Goal: Task Accomplishment & Management: Use online tool/utility

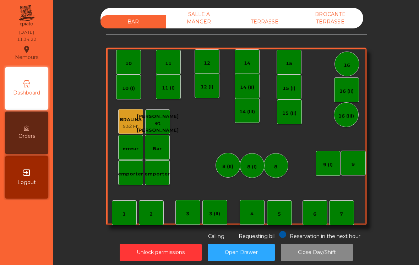
click at [353, 159] on div "9" at bounding box center [352, 163] width 3 height 10
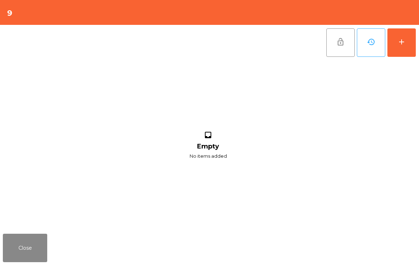
click at [406, 50] on button "add" at bounding box center [401, 42] width 28 height 28
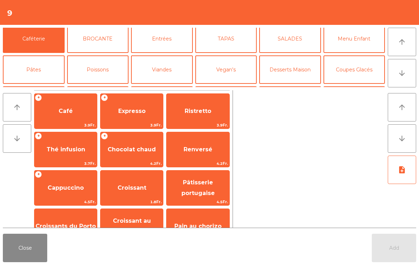
scroll to position [40, 0]
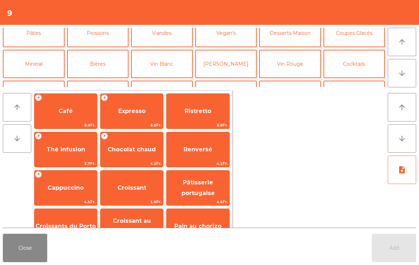
click at [160, 71] on button "Vin Blanc" at bounding box center [162, 64] width 62 height 28
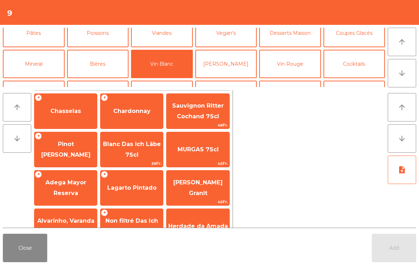
click at [81, 114] on span "Chasselas" at bounding box center [65, 110] width 62 height 19
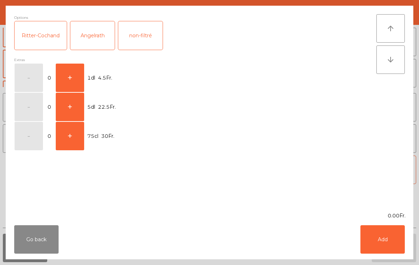
click at [74, 75] on button "+" at bounding box center [70, 78] width 28 height 28
click at [376, 244] on button "Add" at bounding box center [382, 239] width 44 height 28
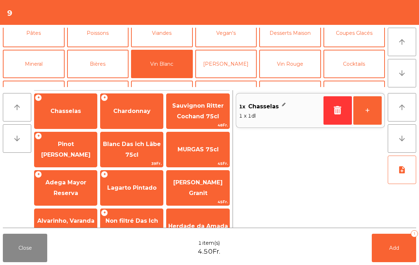
click at [376, 244] on button "Add 1" at bounding box center [393, 247] width 44 height 28
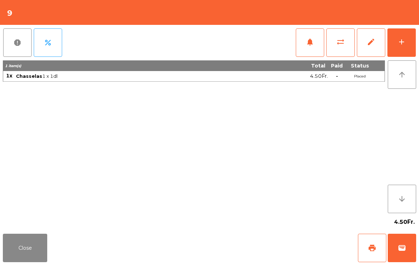
click at [33, 259] on button "Close" at bounding box center [25, 247] width 44 height 28
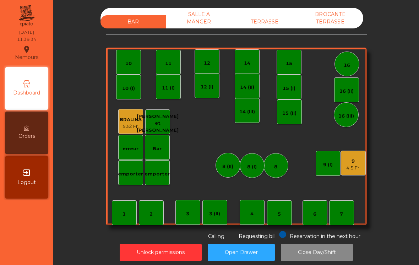
click at [132, 124] on div "532 Fr." at bounding box center [131, 126] width 22 height 7
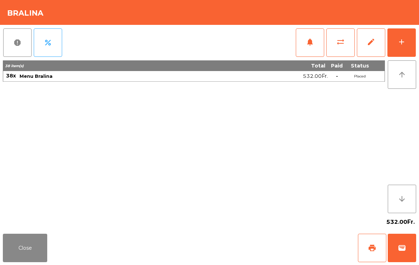
click at [404, 39] on div "add" at bounding box center [401, 42] width 9 height 9
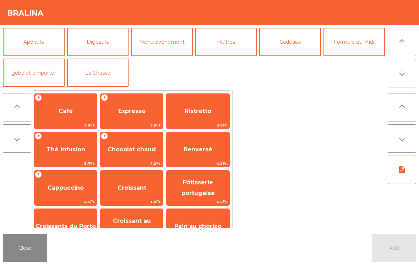
scroll to position [93, 0]
click at [358, 44] on button "Formule du Midi" at bounding box center [354, 42] width 62 height 28
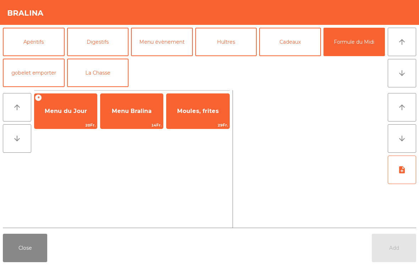
click at [142, 116] on span "Menu Bralina" at bounding box center [131, 110] width 62 height 19
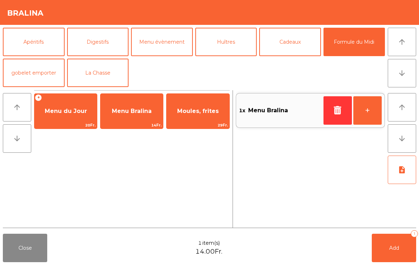
click at [361, 114] on button "+" at bounding box center [367, 110] width 28 height 28
click at [391, 253] on button "Add 3" at bounding box center [393, 247] width 44 height 28
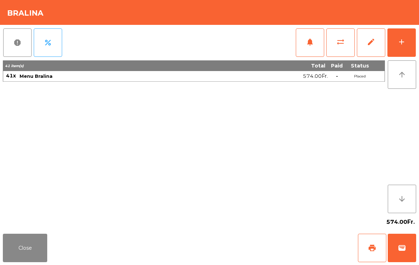
click at [402, 50] on button "add" at bounding box center [401, 42] width 28 height 28
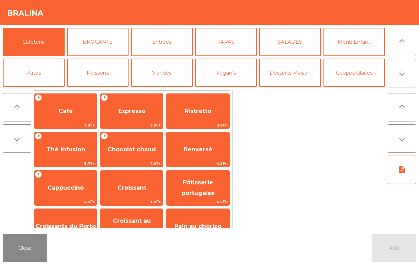
click at [405, 71] on icon "arrow_downward" at bounding box center [401, 73] width 9 height 9
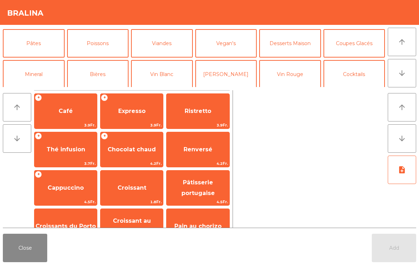
click at [405, 71] on icon "arrow_downward" at bounding box center [401, 73] width 9 height 9
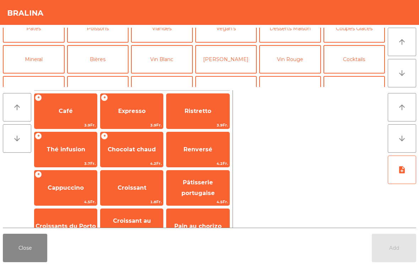
click at [404, 76] on icon "arrow_downward" at bounding box center [401, 73] width 9 height 9
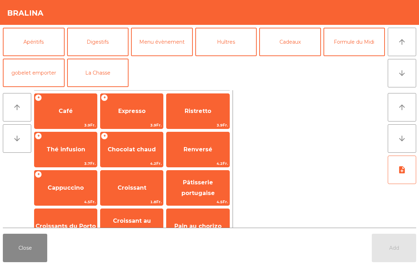
click at [403, 45] on icon "arrow_upward" at bounding box center [401, 42] width 9 height 9
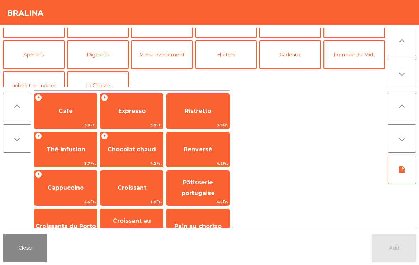
click at [361, 65] on button "Formule du Midi" at bounding box center [354, 54] width 62 height 28
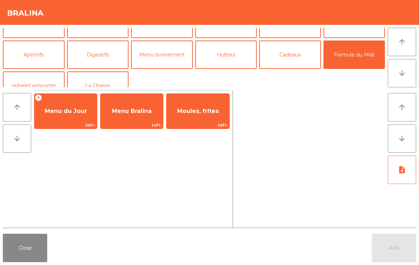
click at [72, 120] on span "Menu du Jour" at bounding box center [65, 110] width 62 height 19
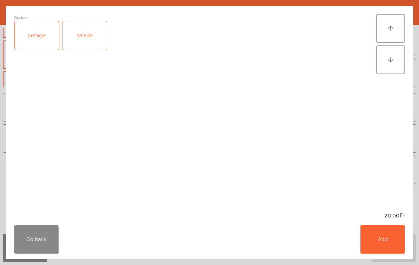
click at [48, 239] on button "Go back" at bounding box center [36, 239] width 44 height 28
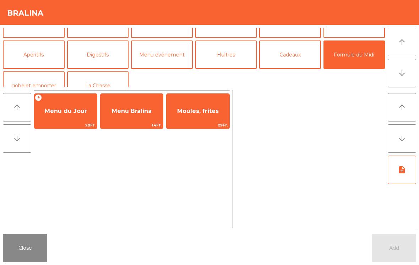
click at [140, 110] on span "Menu Bralina" at bounding box center [132, 110] width 40 height 7
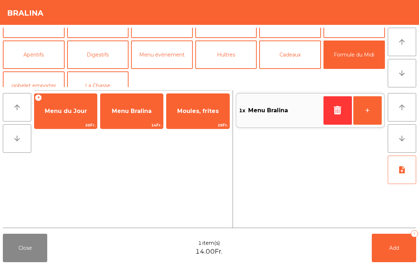
click at [370, 121] on button "+" at bounding box center [367, 110] width 28 height 28
click at [402, 250] on button "Add 3" at bounding box center [393, 247] width 44 height 28
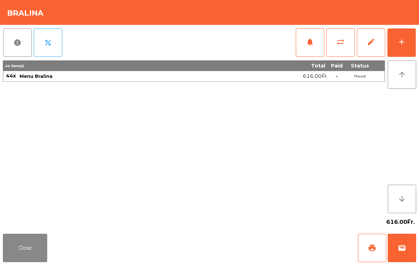
click at [31, 248] on button "Close" at bounding box center [25, 247] width 44 height 28
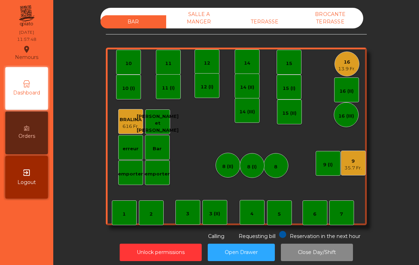
click at [348, 66] on div "13.9 Fr." at bounding box center [346, 68] width 17 height 7
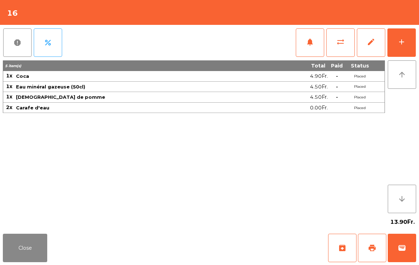
click at [400, 51] on button "add" at bounding box center [401, 42] width 28 height 28
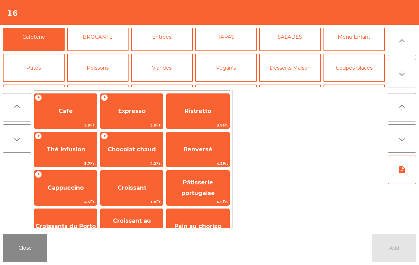
scroll to position [40, 0]
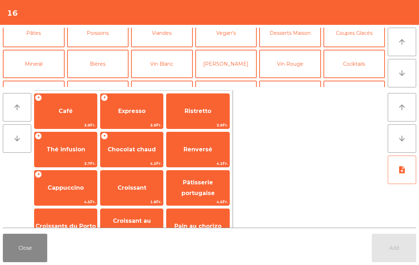
click at [35, 66] on button "Mineral" at bounding box center [34, 64] width 62 height 28
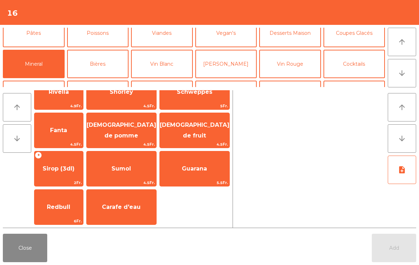
scroll to position [172, 0]
click at [68, 186] on span "2Fr." at bounding box center [58, 182] width 49 height 7
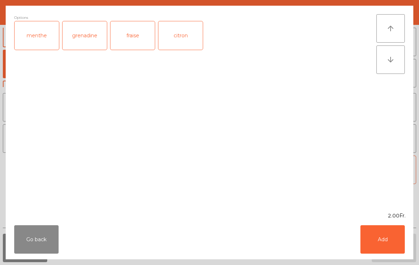
click at [379, 233] on button "Add" at bounding box center [382, 239] width 44 height 28
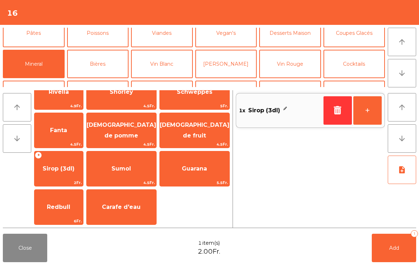
click at [364, 108] on button "+" at bounding box center [367, 110] width 28 height 28
click at [398, 247] on span "Add" at bounding box center [394, 247] width 10 height 6
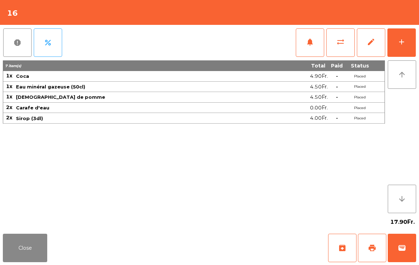
click at [24, 252] on button "Close" at bounding box center [25, 247] width 44 height 28
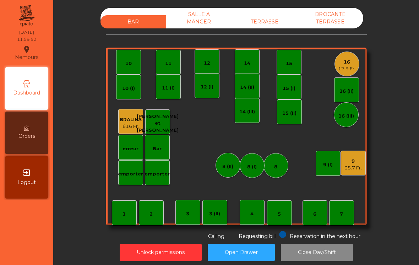
click at [139, 127] on div "616 Fr." at bounding box center [131, 126] width 22 height 7
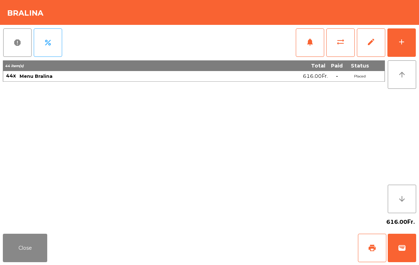
click at [305, 47] on button "notifications" at bounding box center [310, 42] width 28 height 28
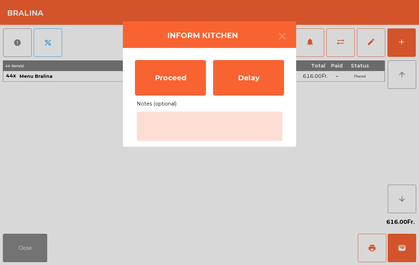
click at [178, 74] on div "Proceed" at bounding box center [170, 77] width 71 height 35
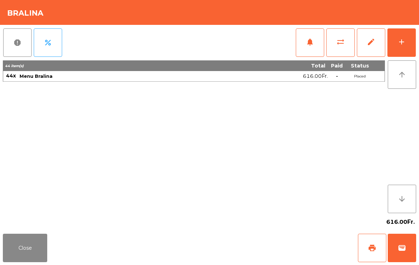
click at [31, 252] on button "Close" at bounding box center [25, 247] width 44 height 28
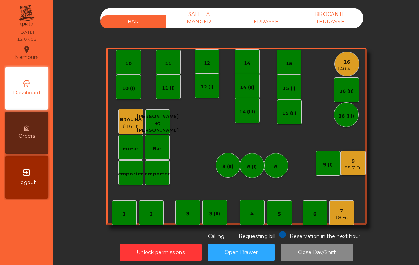
click at [355, 66] on div "140.4 Fr." at bounding box center [346, 68] width 21 height 7
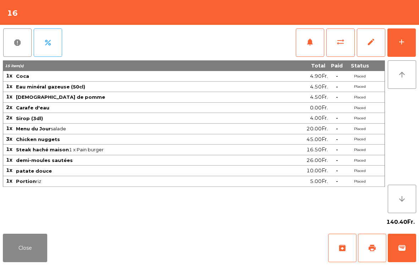
click at [408, 46] on button "add" at bounding box center [401, 42] width 28 height 28
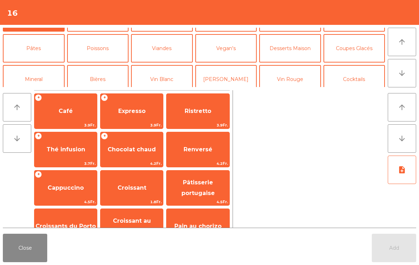
scroll to position [34, 0]
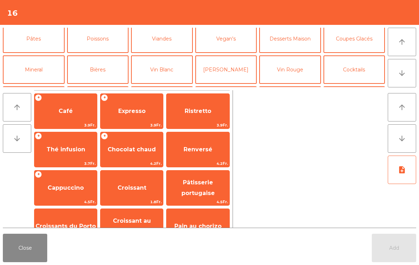
click at [223, 41] on button "Vegan's" at bounding box center [226, 38] width 62 height 28
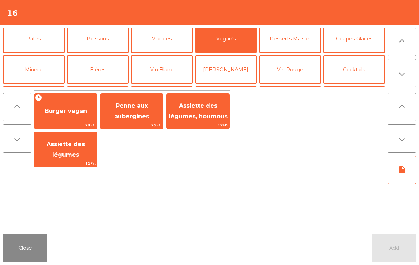
click at [404, 259] on div "Add" at bounding box center [393, 247] width 44 height 28
click at [67, 112] on span "Burger vegan" at bounding box center [66, 110] width 42 height 7
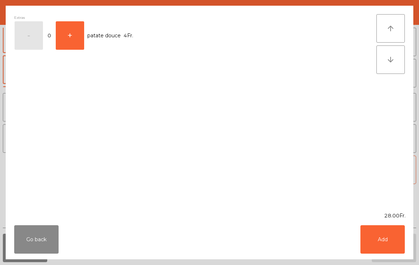
click at [385, 241] on button "Add" at bounding box center [382, 239] width 44 height 28
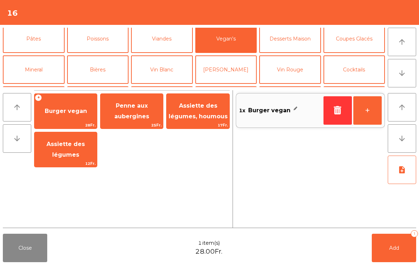
click at [392, 254] on button "Add 1" at bounding box center [393, 247] width 44 height 28
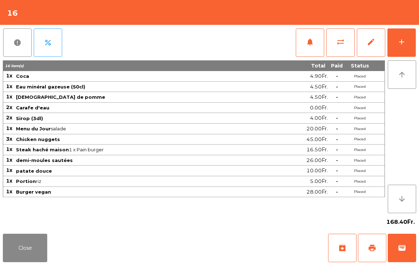
click at [41, 261] on button "Close" at bounding box center [25, 247] width 44 height 28
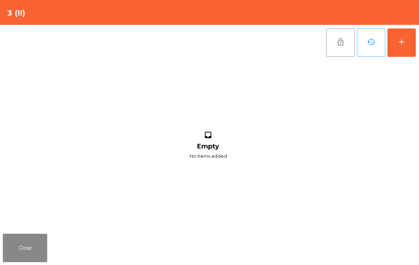
click at [396, 45] on button "add" at bounding box center [401, 42] width 28 height 28
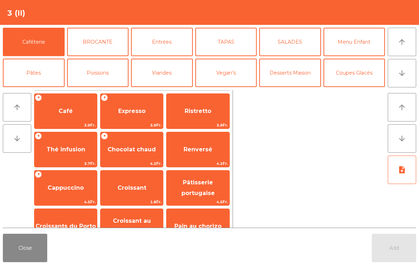
click at [409, 74] on button "arrow_downward" at bounding box center [401, 73] width 28 height 28
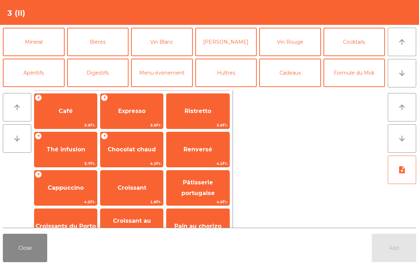
click at [26, 46] on button "Mineral" at bounding box center [34, 42] width 62 height 28
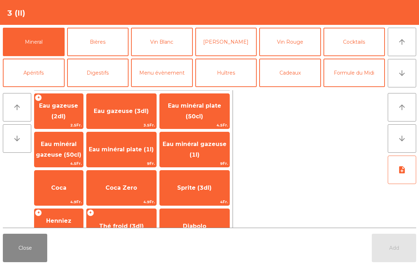
click at [144, 193] on span "Coca Zero" at bounding box center [122, 187] width 70 height 19
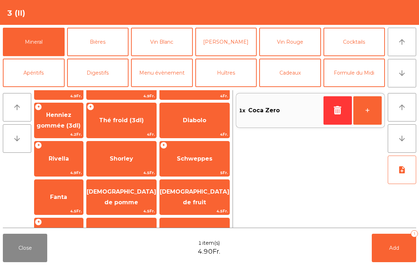
scroll to position [120, 0]
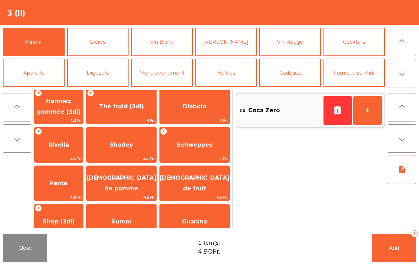
click at [128, 215] on span "Sumol" at bounding box center [122, 221] width 70 height 19
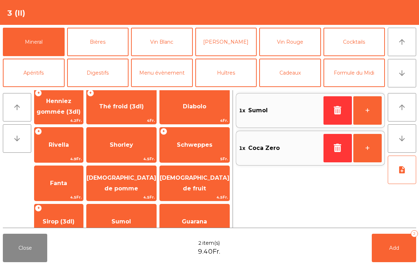
click at [377, 109] on button "+" at bounding box center [367, 110] width 28 height 28
click at [390, 254] on button "Add 3" at bounding box center [393, 247] width 44 height 28
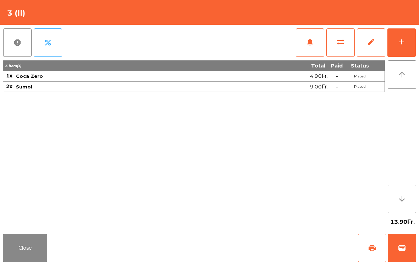
click at [20, 239] on button "Close" at bounding box center [25, 247] width 44 height 28
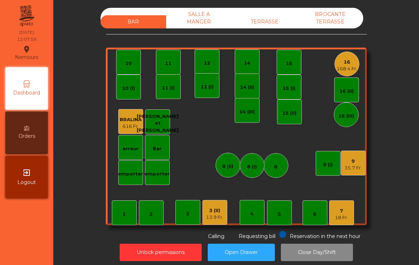
click at [356, 165] on div "35.7 Fr." at bounding box center [352, 167] width 17 height 7
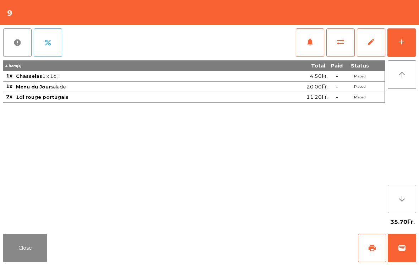
click at [305, 45] on button "notifications" at bounding box center [310, 42] width 28 height 28
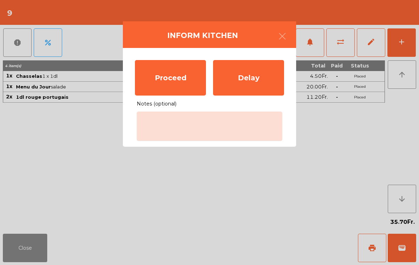
click at [181, 75] on div "Proceed" at bounding box center [170, 77] width 71 height 35
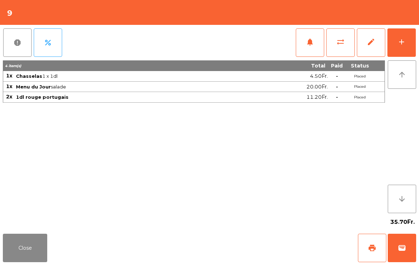
click at [18, 249] on button "Close" at bounding box center [25, 247] width 44 height 28
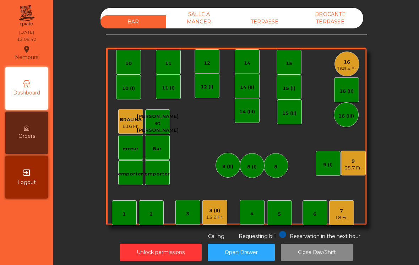
click at [211, 220] on div "13.9 Fr." at bounding box center [214, 217] width 17 height 7
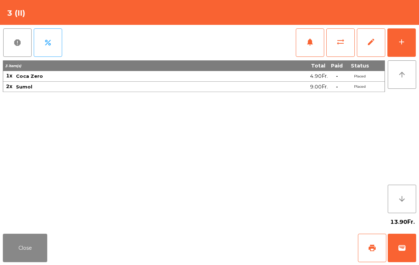
click at [401, 45] on div "add" at bounding box center [401, 42] width 9 height 9
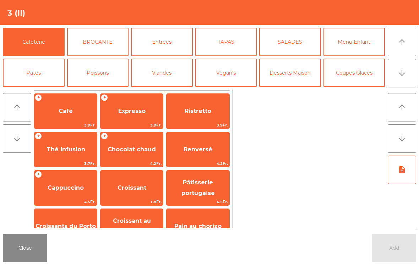
click at [402, 76] on icon "arrow_downward" at bounding box center [401, 73] width 9 height 9
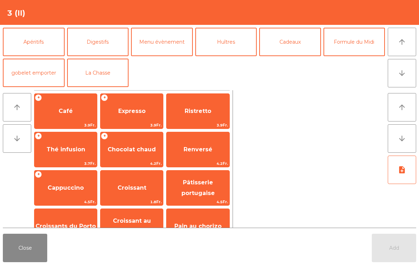
click at [357, 47] on button "Formule du Midi" at bounding box center [354, 42] width 62 height 28
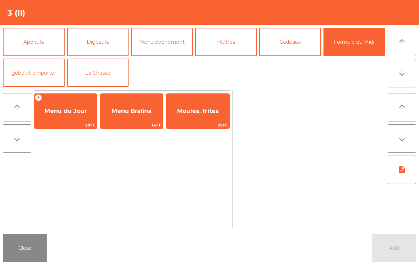
scroll to position [93, 0]
click at [60, 109] on span "Menu du Jour" at bounding box center [66, 110] width 42 height 7
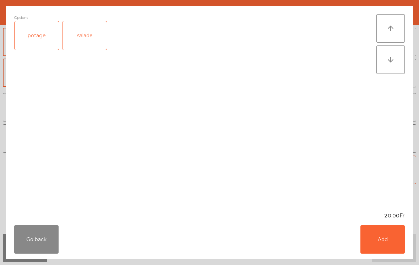
click at [35, 39] on div "potage" at bounding box center [37, 35] width 44 height 28
click at [383, 238] on button "Add" at bounding box center [382, 239] width 44 height 28
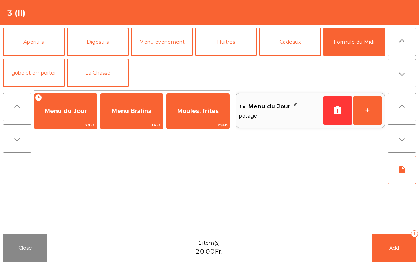
click at [368, 118] on button "+" at bounding box center [367, 110] width 28 height 28
click at [368, 117] on button "+" at bounding box center [367, 110] width 28 height 28
click at [66, 115] on span "Menu du Jour" at bounding box center [65, 110] width 62 height 19
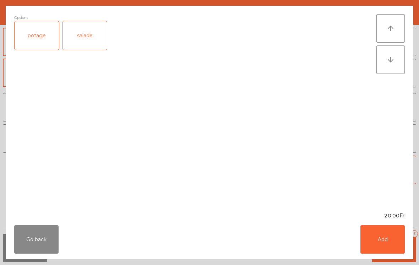
click at [85, 45] on div "salade" at bounding box center [84, 35] width 44 height 28
click at [385, 239] on button "Add" at bounding box center [382, 239] width 44 height 28
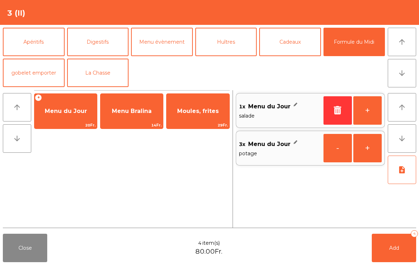
click at [393, 249] on span "Add" at bounding box center [394, 247] width 10 height 6
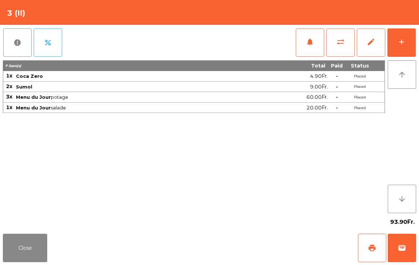
click at [27, 237] on button "Close" at bounding box center [25, 247] width 44 height 28
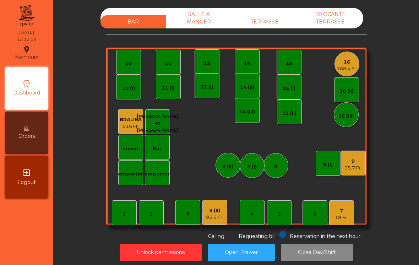
click at [352, 219] on div "7 18 Fr." at bounding box center [341, 212] width 25 height 25
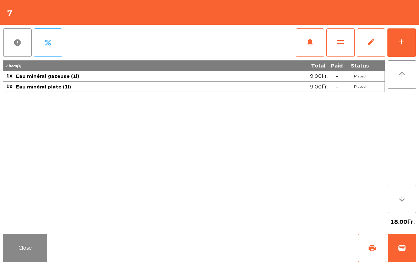
click at [394, 27] on div "notifications sync_alt edit add" at bounding box center [355, 42] width 121 height 35
click at [405, 43] on button "add" at bounding box center [401, 42] width 28 height 28
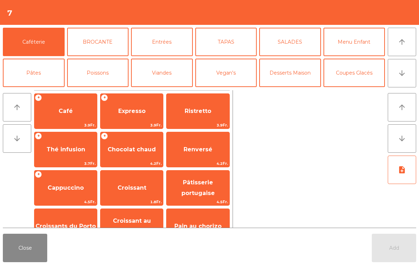
click at [172, 46] on button "Entrées" at bounding box center [162, 42] width 62 height 28
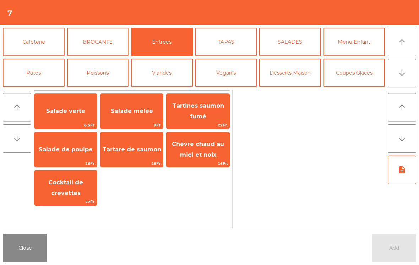
click at [144, 103] on span "Salade mêlée" at bounding box center [131, 110] width 62 height 19
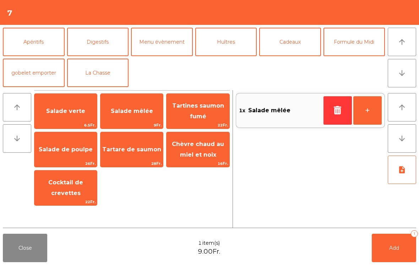
click at [360, 43] on button "Formule du Midi" at bounding box center [354, 42] width 62 height 28
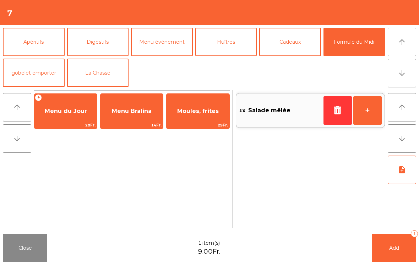
click at [78, 116] on span "Menu du Jour" at bounding box center [65, 110] width 62 height 19
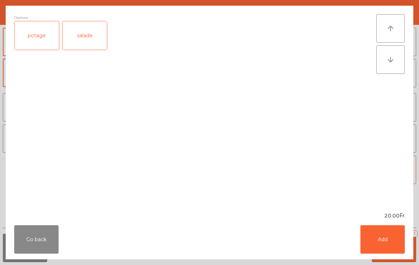
click at [88, 39] on div "salade" at bounding box center [84, 35] width 44 height 28
click at [378, 250] on button "Add" at bounding box center [382, 239] width 44 height 28
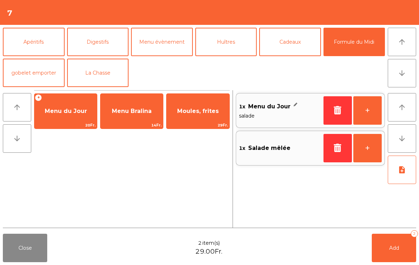
click at [368, 112] on button "+" at bounding box center [367, 110] width 28 height 28
click at [73, 117] on span "Menu du Jour" at bounding box center [65, 110] width 62 height 19
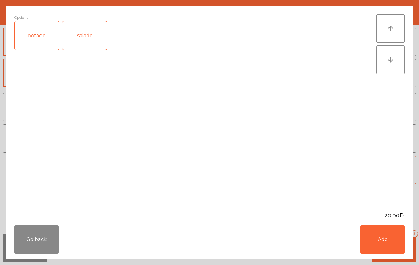
click at [41, 31] on div "potage" at bounding box center [37, 35] width 44 height 28
click at [381, 235] on button "Add" at bounding box center [382, 239] width 44 height 28
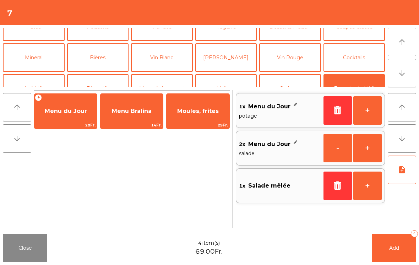
scroll to position [33, 0]
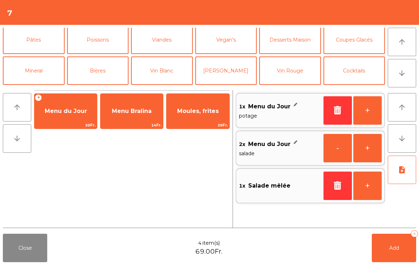
click at [227, 42] on button "Vegan's" at bounding box center [226, 40] width 62 height 28
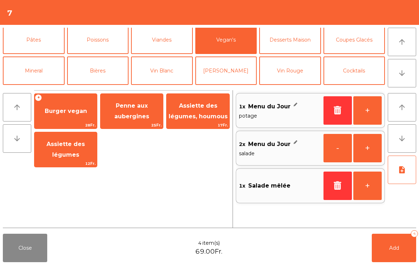
click at [76, 109] on span "Burger vegan" at bounding box center [66, 110] width 42 height 7
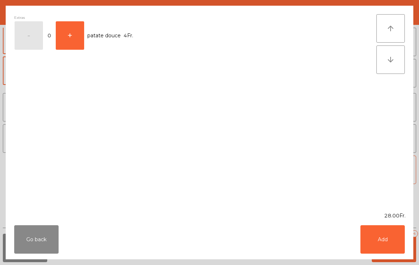
click at [380, 230] on button "Add" at bounding box center [382, 239] width 44 height 28
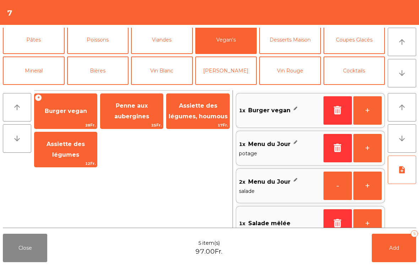
click at [409, 175] on button "note_add" at bounding box center [401, 169] width 28 height 28
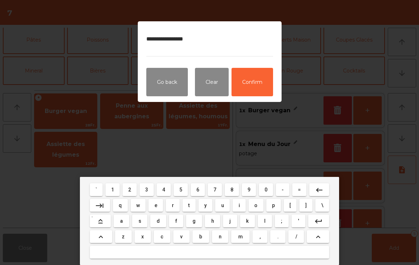
type textarea "**********"
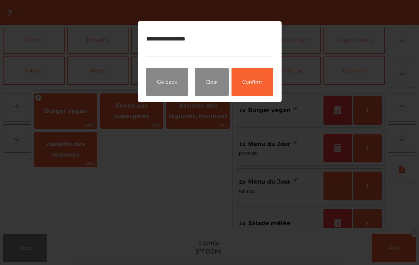
click at [260, 87] on button "Confirm" at bounding box center [252, 82] width 42 height 28
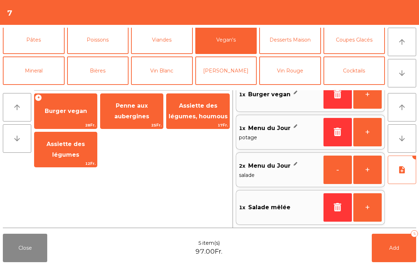
scroll to position [16, 0]
click at [402, 253] on button "Add 5" at bounding box center [393, 247] width 44 height 28
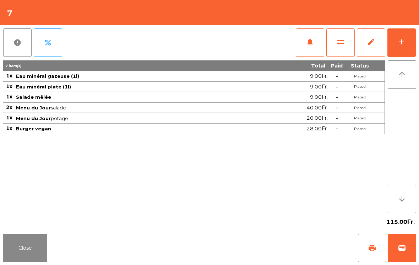
click at [38, 248] on button "Close" at bounding box center [25, 247] width 44 height 28
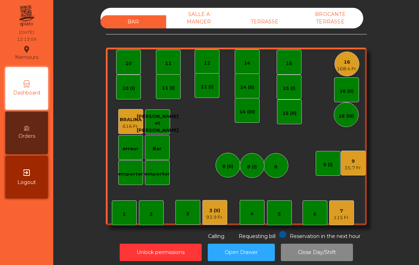
click at [217, 219] on div "93.9 Fr." at bounding box center [214, 217] width 17 height 7
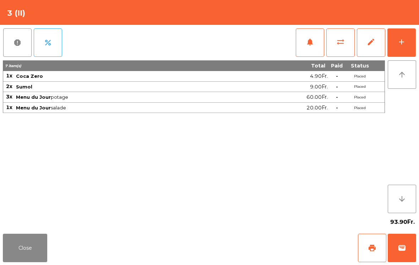
click at [396, 40] on button "add" at bounding box center [401, 42] width 28 height 28
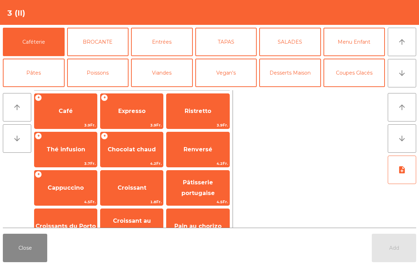
click at [402, 74] on icon "arrow_downward" at bounding box center [401, 73] width 9 height 9
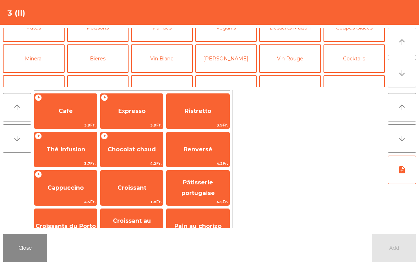
click at [48, 44] on button "Mineral" at bounding box center [34, 58] width 62 height 28
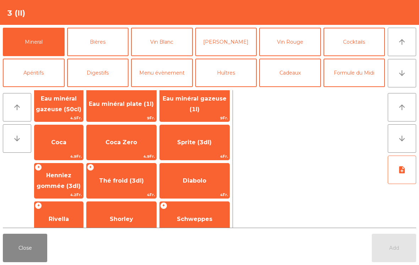
scroll to position [105, 0]
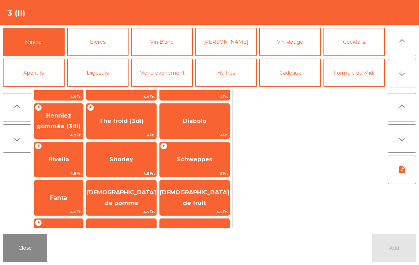
click at [61, 199] on span "Fanta" at bounding box center [58, 197] width 17 height 7
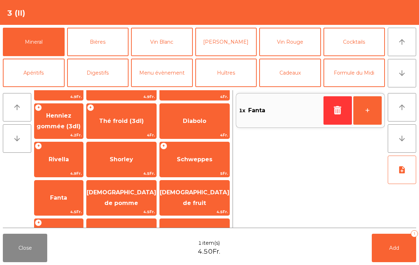
click at [340, 107] on icon "button" at bounding box center [337, 110] width 11 height 9
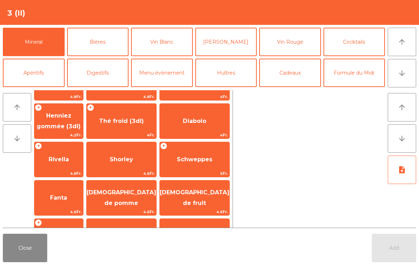
scroll to position [147, 0]
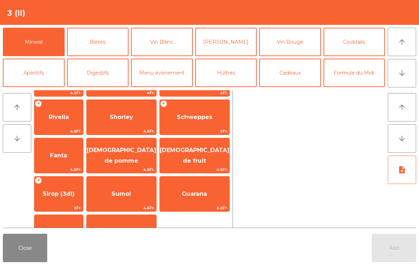
click at [141, 195] on span "Sumol" at bounding box center [122, 193] width 70 height 19
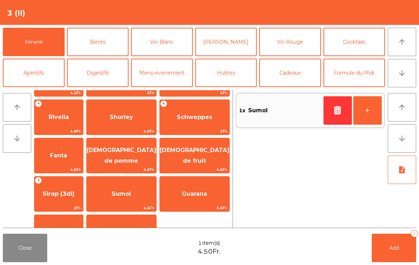
click at [390, 252] on button "Add 1" at bounding box center [393, 247] width 44 height 28
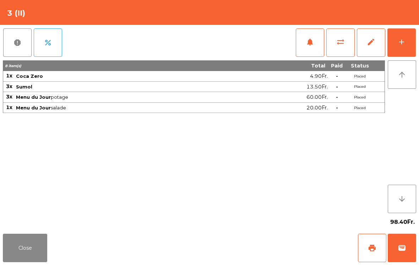
click at [31, 253] on button "Close" at bounding box center [25, 247] width 44 height 28
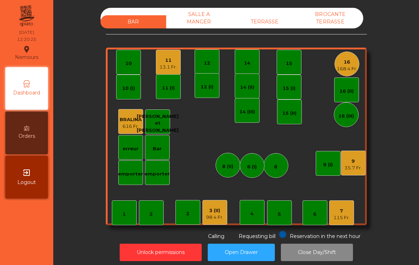
click at [334, 211] on div "7" at bounding box center [341, 210] width 16 height 7
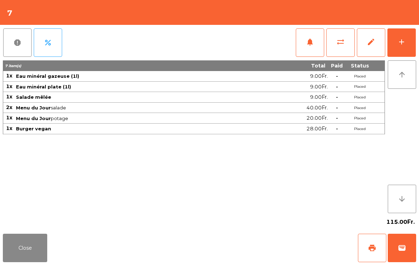
click at [33, 245] on button "Close" at bounding box center [25, 247] width 44 height 28
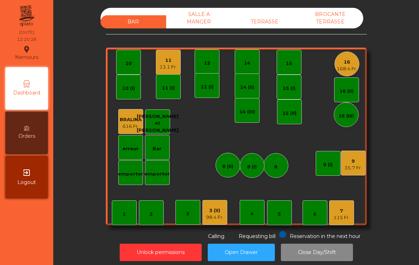
click at [351, 64] on div "16" at bounding box center [346, 62] width 21 height 7
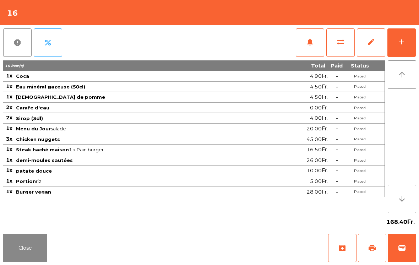
click at [34, 254] on button "Close" at bounding box center [25, 247] width 44 height 28
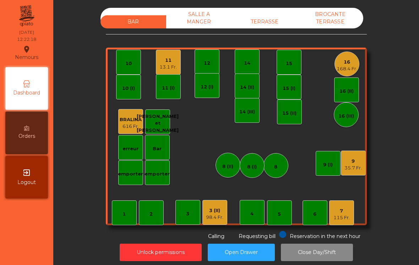
click at [351, 62] on div "16" at bounding box center [346, 62] width 21 height 7
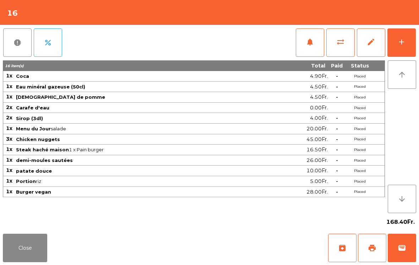
click at [305, 43] on button "notifications" at bounding box center [310, 42] width 28 height 28
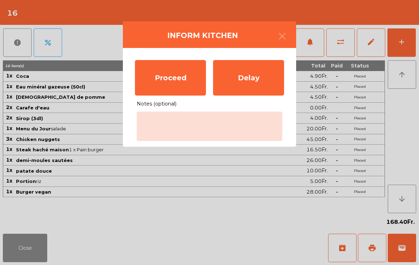
click at [182, 82] on div "Proceed" at bounding box center [170, 77] width 71 height 35
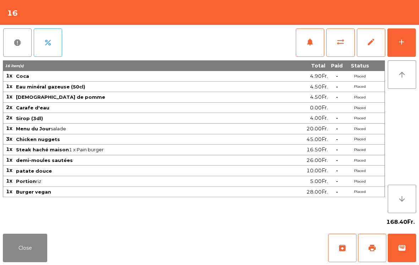
click at [28, 261] on button "Close" at bounding box center [25, 247] width 44 height 28
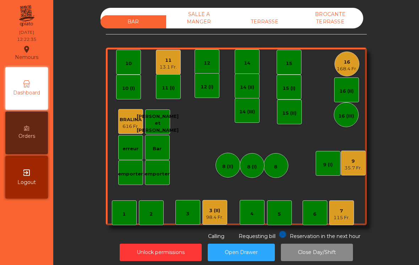
click at [166, 59] on div "11" at bounding box center [167, 60] width 17 height 7
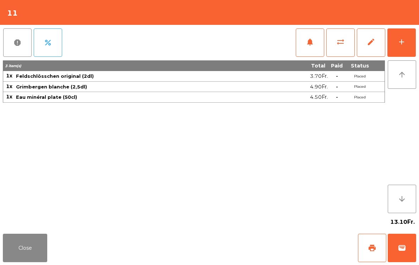
click at [403, 46] on button "add" at bounding box center [401, 42] width 28 height 28
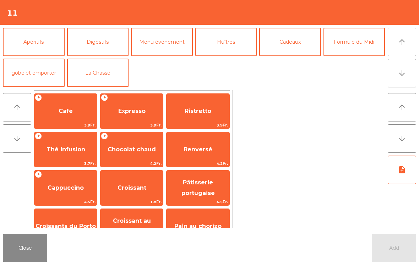
scroll to position [-2, 0]
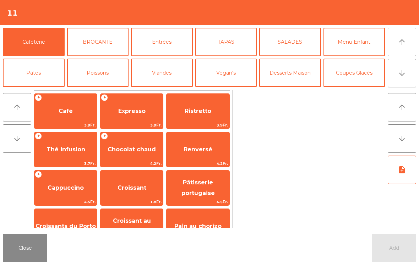
click at [172, 46] on button "Entrées" at bounding box center [162, 42] width 62 height 28
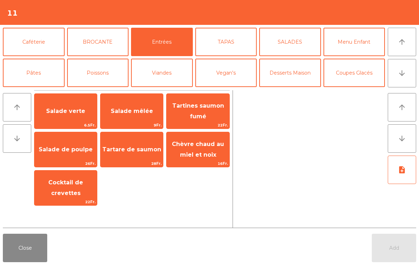
scroll to position [0, 0]
click at [68, 147] on span "Salade de poulpe" at bounding box center [66, 149] width 54 height 7
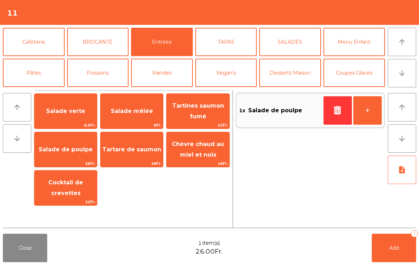
click at [64, 152] on span "Salade de poulpe" at bounding box center [66, 149] width 54 height 7
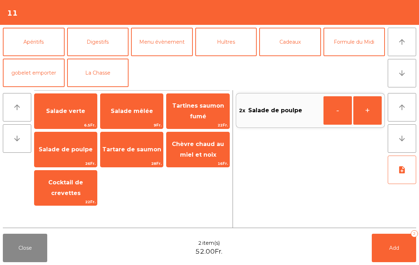
click at [355, 45] on button "Formule du Midi" at bounding box center [354, 42] width 62 height 28
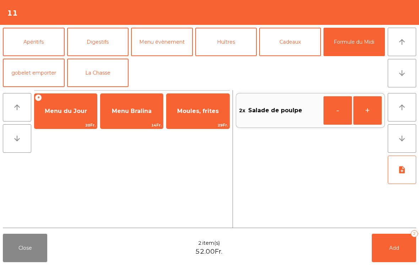
scroll to position [93, 0]
click at [79, 115] on span "Menu du Jour" at bounding box center [65, 110] width 62 height 19
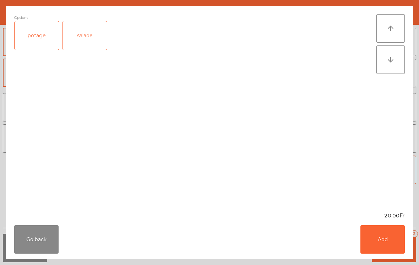
click at [85, 42] on div "salade" at bounding box center [84, 35] width 44 height 28
click at [374, 231] on button "Add" at bounding box center [382, 239] width 44 height 28
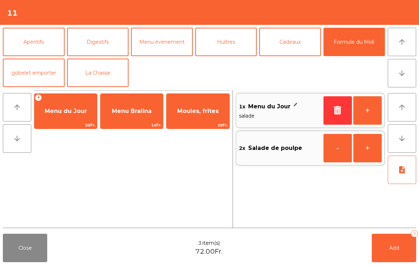
click at [408, 169] on button "note_add" at bounding box center [401, 169] width 28 height 28
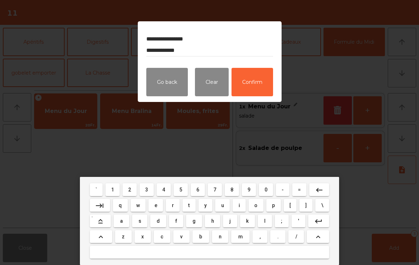
type textarea "**********"
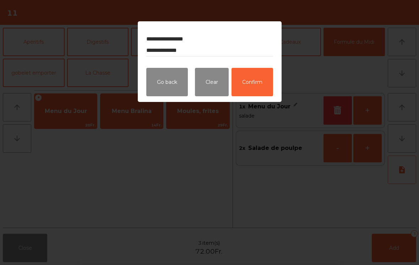
click at [255, 80] on button "Confirm" at bounding box center [252, 82] width 42 height 28
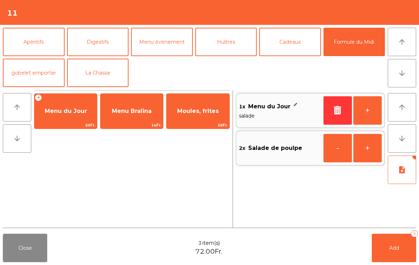
click at [398, 259] on button "Add 3" at bounding box center [393, 247] width 44 height 28
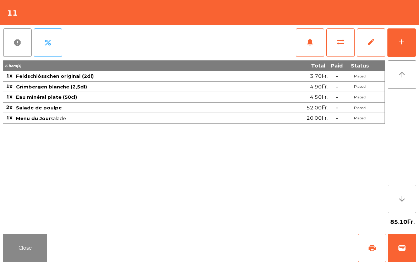
click at [20, 250] on button "Close" at bounding box center [25, 247] width 44 height 28
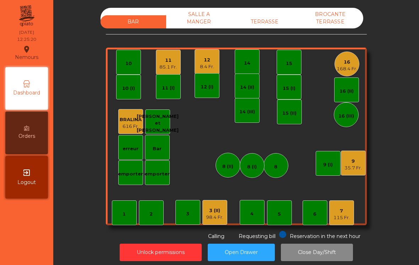
click at [344, 217] on div "115 Fr." at bounding box center [341, 217] width 16 height 7
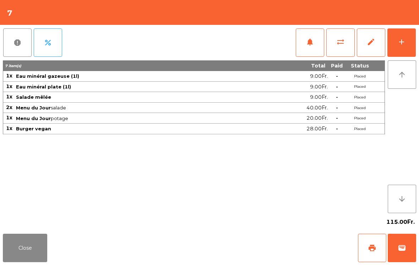
click at [301, 50] on button "notifications" at bounding box center [310, 42] width 28 height 28
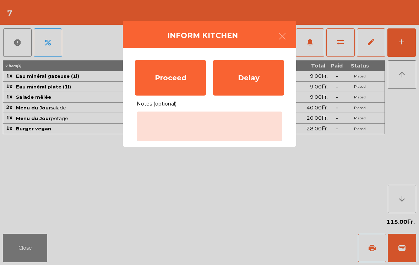
click at [165, 79] on div "Proceed" at bounding box center [170, 77] width 71 height 35
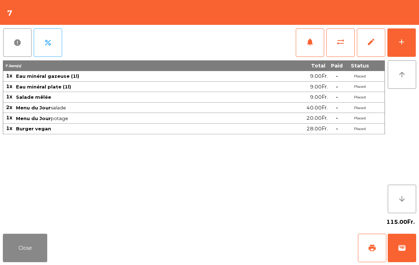
click at [20, 261] on button "Close" at bounding box center [25, 247] width 44 height 28
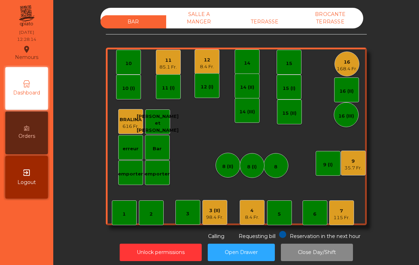
click at [202, 67] on div "8.4 Fr." at bounding box center [207, 66] width 14 height 7
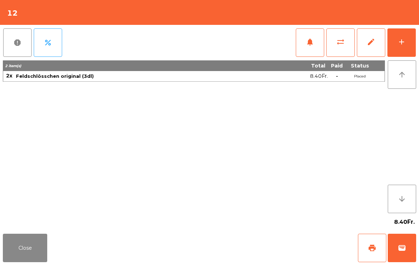
click at [414, 46] on button "add" at bounding box center [401, 42] width 28 height 28
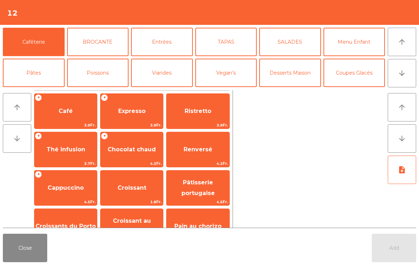
scroll to position [103, 0]
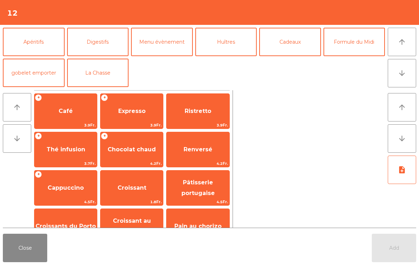
click at [354, 51] on button "Formule du Midi" at bounding box center [354, 42] width 62 height 28
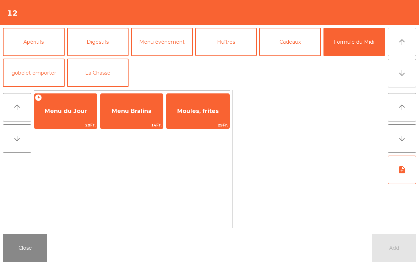
scroll to position [93, 0]
click at [73, 114] on span "Menu du Jour" at bounding box center [66, 110] width 42 height 7
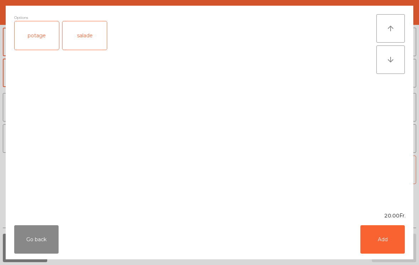
click at [89, 36] on div "salade" at bounding box center [84, 35] width 44 height 28
click at [381, 225] on button "Add" at bounding box center [382, 239] width 44 height 28
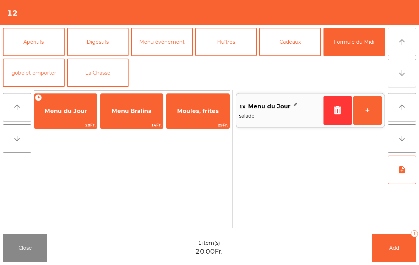
click at [369, 109] on button "+" at bounding box center [367, 110] width 28 height 28
click at [396, 246] on span "Add" at bounding box center [394, 247] width 10 height 6
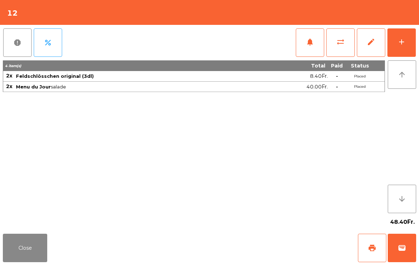
click at [28, 251] on button "Close" at bounding box center [25, 247] width 44 height 28
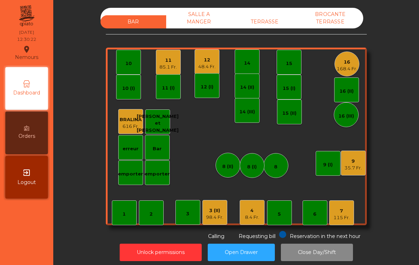
click at [252, 222] on div "4 8.4 Fr." at bounding box center [251, 212] width 25 height 25
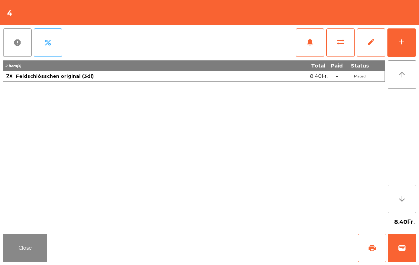
click at [397, 44] on div "add" at bounding box center [401, 42] width 9 height 9
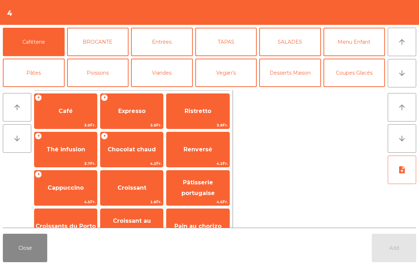
click at [404, 79] on button "arrow_downward" at bounding box center [401, 73] width 28 height 28
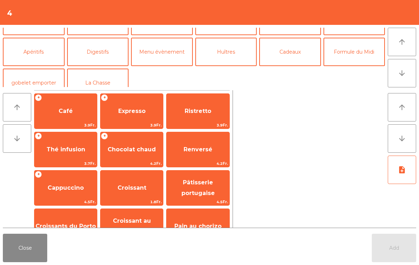
scroll to position [121, 0]
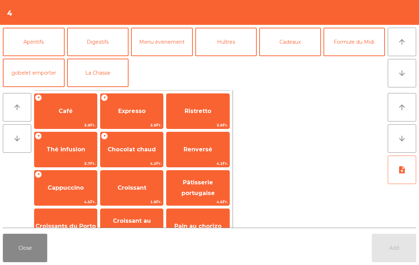
click at [404, 47] on button "arrow_upward" at bounding box center [401, 42] width 28 height 28
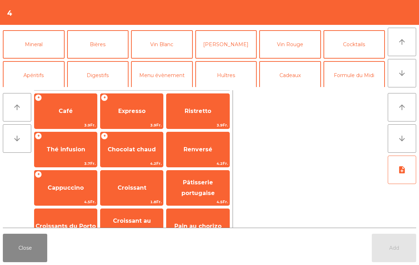
click at [350, 81] on button "Formule du Midi" at bounding box center [354, 75] width 62 height 28
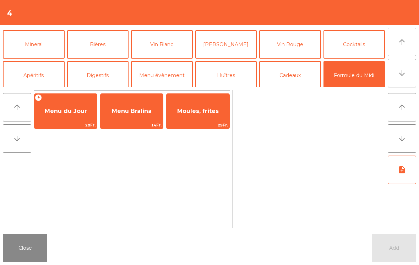
click at [79, 121] on div "+ Menu du Jour 20Fr." at bounding box center [65, 110] width 63 height 35
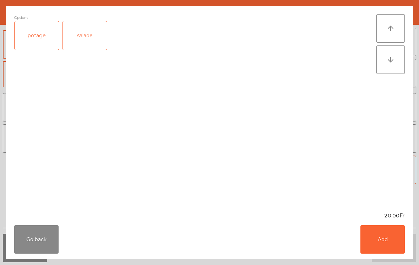
click at [92, 42] on div "salade" at bounding box center [84, 35] width 44 height 28
click at [398, 242] on button "Add" at bounding box center [382, 239] width 44 height 28
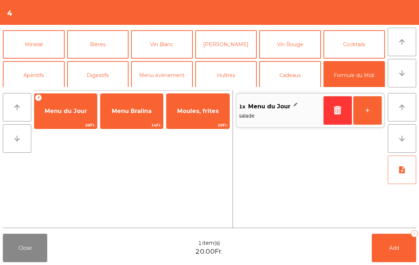
click at [363, 122] on button "+" at bounding box center [367, 110] width 28 height 28
click at [398, 248] on span "Add" at bounding box center [394, 247] width 10 height 6
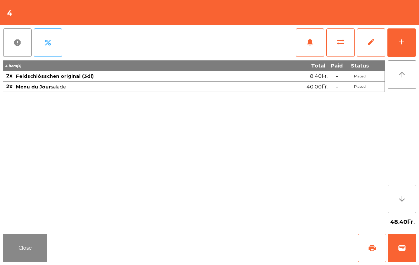
click at [13, 261] on button "Close" at bounding box center [25, 247] width 44 height 28
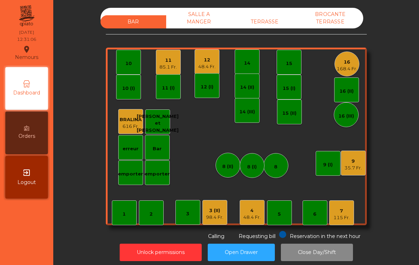
scroll to position [0, 0]
click at [347, 68] on div "168.4 Fr." at bounding box center [346, 68] width 21 height 7
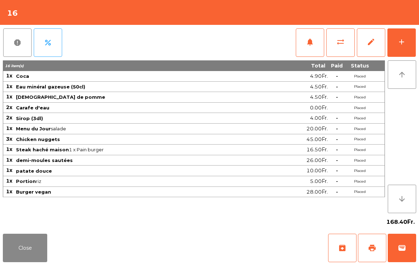
scroll to position [0, 0]
click at [374, 248] on span "print" at bounding box center [372, 247] width 9 height 9
click at [16, 238] on button "Close" at bounding box center [25, 247] width 44 height 28
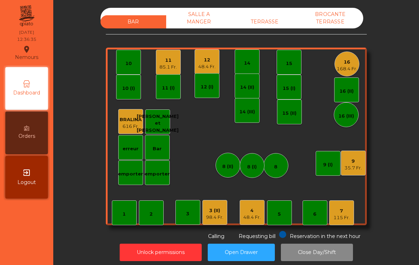
click at [350, 213] on div "7 115 Fr." at bounding box center [341, 212] width 25 height 25
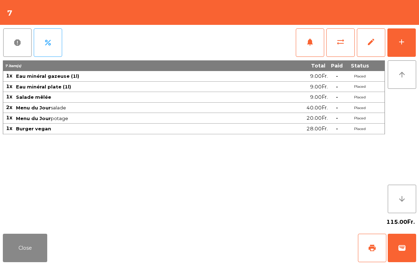
click at [28, 249] on button "Close" at bounding box center [25, 247] width 44 height 28
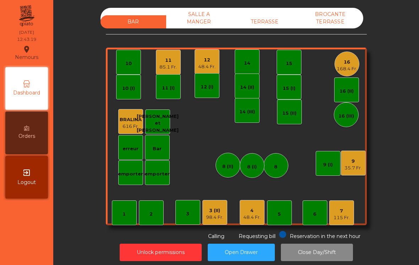
scroll to position [4, 0]
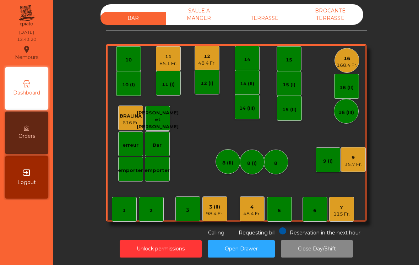
click at [166, 55] on div "11" at bounding box center [167, 56] width 17 height 7
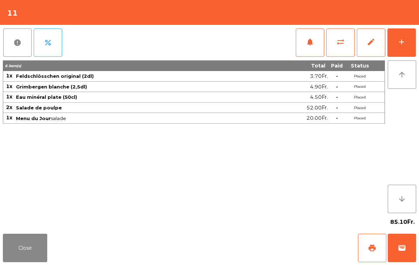
click at [398, 45] on div "add" at bounding box center [401, 42] width 9 height 9
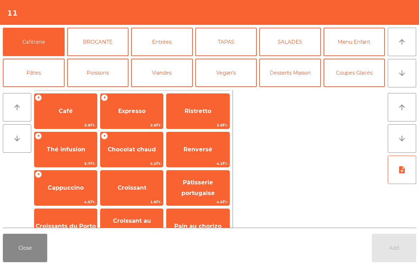
click at [233, 40] on button "TAPAS" at bounding box center [226, 42] width 62 height 28
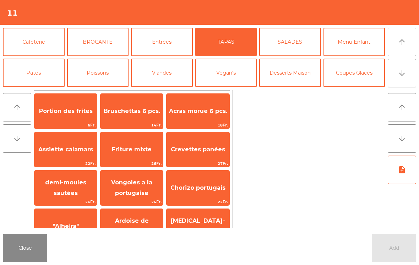
click at [77, 107] on span "Portion des frites" at bounding box center [66, 110] width 54 height 7
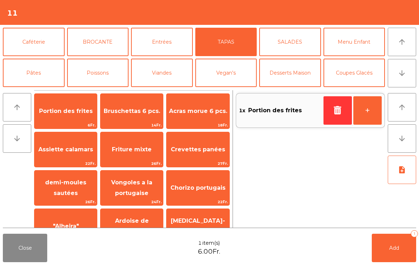
click at [395, 254] on button "Add 1" at bounding box center [393, 247] width 44 height 28
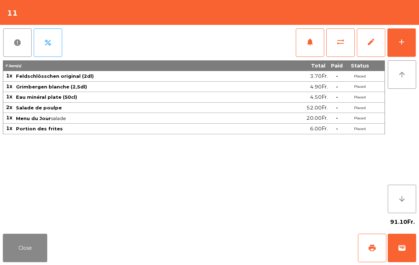
click at [16, 251] on button "Close" at bounding box center [25, 247] width 44 height 28
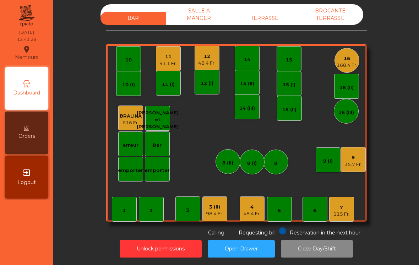
click at [252, 212] on div "48.4 Fr." at bounding box center [251, 213] width 17 height 7
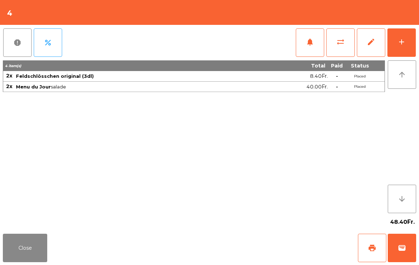
click at [308, 35] on button "notifications" at bounding box center [310, 42] width 28 height 28
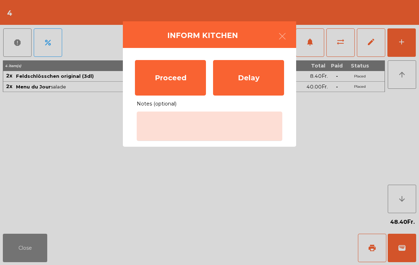
click at [164, 79] on div "Proceed" at bounding box center [170, 77] width 71 height 35
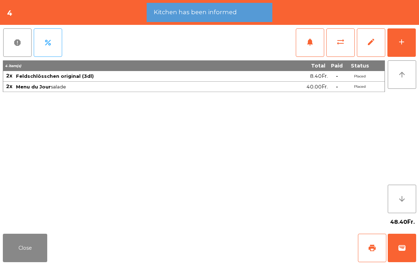
click at [27, 247] on button "Close" at bounding box center [25, 247] width 44 height 28
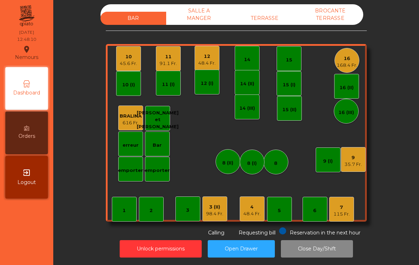
click at [358, 156] on div "9" at bounding box center [352, 157] width 17 height 7
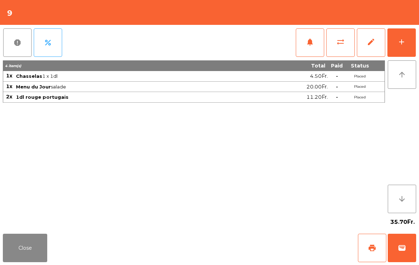
click at [407, 33] on button "add" at bounding box center [401, 42] width 28 height 28
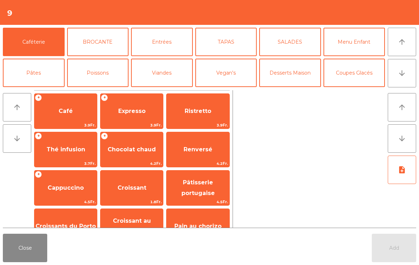
click at [122, 113] on span "Expresso" at bounding box center [131, 110] width 27 height 7
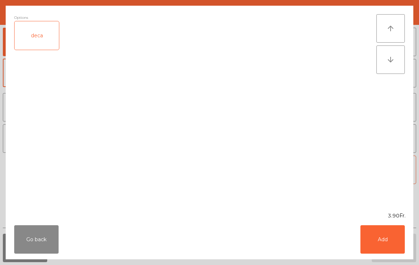
click at [386, 242] on button "Add" at bounding box center [382, 239] width 44 height 28
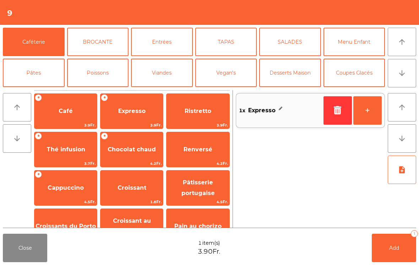
click at [386, 242] on button "Add 1" at bounding box center [393, 247] width 44 height 28
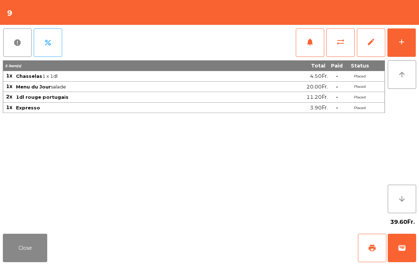
click at [33, 258] on button "Close" at bounding box center [25, 247] width 44 height 28
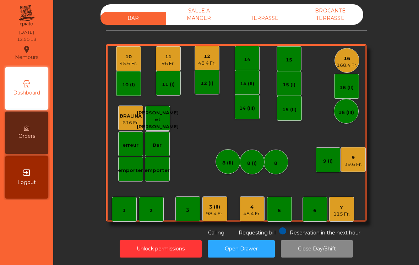
click at [171, 63] on div "96 Fr." at bounding box center [167, 63] width 13 height 7
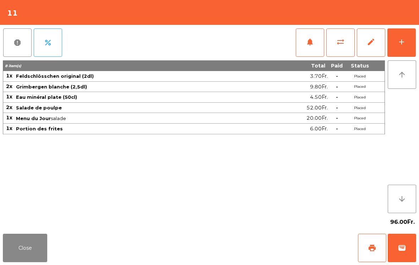
click at [17, 259] on button "Close" at bounding box center [25, 247] width 44 height 28
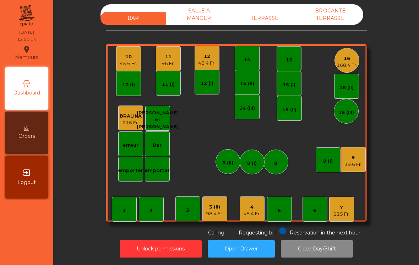
click at [213, 59] on div "12" at bounding box center [206, 56] width 17 height 7
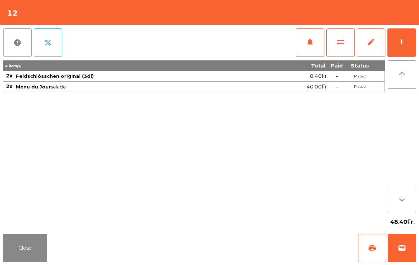
click at [310, 48] on button "notifications" at bounding box center [310, 42] width 28 height 28
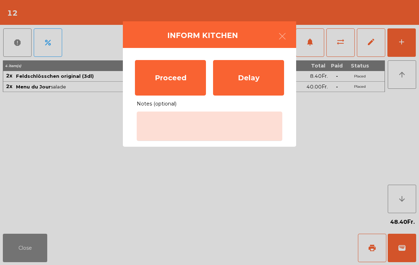
click at [173, 84] on div "Proceed" at bounding box center [170, 77] width 71 height 35
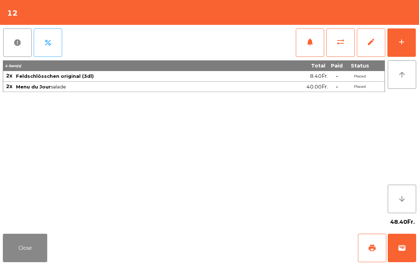
click at [22, 249] on button "Close" at bounding box center [25, 247] width 44 height 28
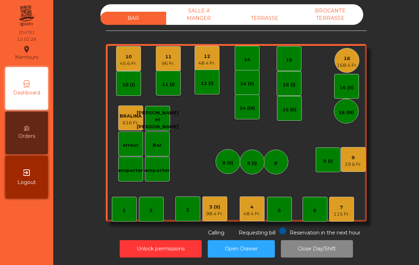
click at [259, 208] on div "4" at bounding box center [251, 206] width 17 height 7
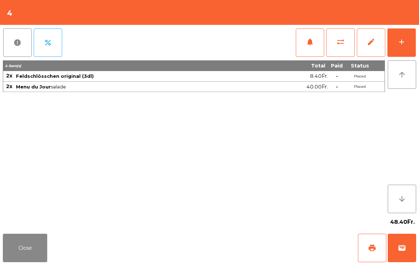
click at [413, 47] on button "add" at bounding box center [401, 42] width 28 height 28
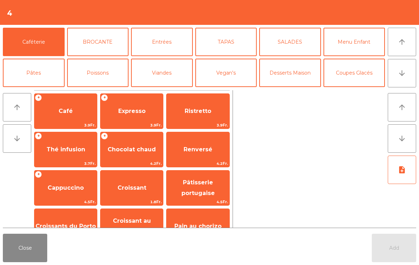
scroll to position [7, 0]
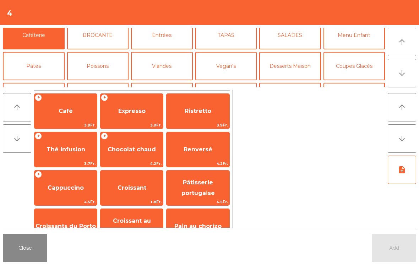
click at [23, 260] on button "Close" at bounding box center [25, 247] width 44 height 28
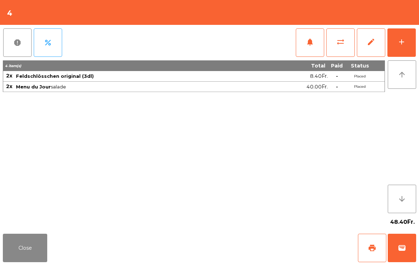
click at [18, 259] on button "Close" at bounding box center [25, 247] width 44 height 28
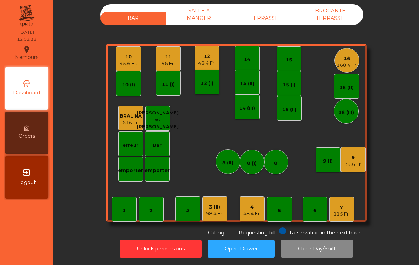
click at [200, 60] on div "48.4 Fr." at bounding box center [206, 63] width 17 height 7
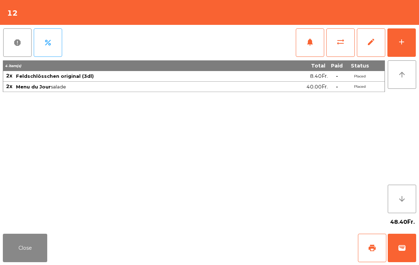
click at [411, 45] on button "add" at bounding box center [401, 42] width 28 height 28
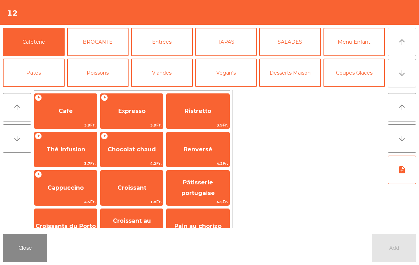
scroll to position [8, 0]
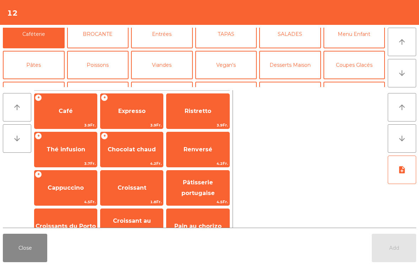
click at [103, 82] on button "Bières" at bounding box center [98, 96] width 62 height 28
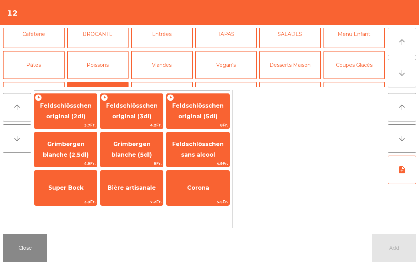
click at [148, 113] on span "Feldschlösschen original (3dl)" at bounding box center [131, 110] width 51 height 17
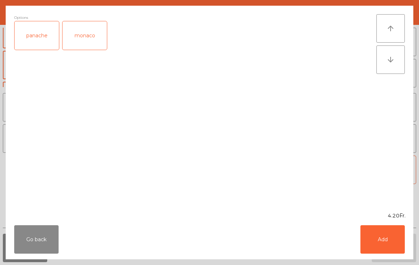
scroll to position [42, 0]
click at [388, 259] on div "Go back Add" at bounding box center [209, 239] width 407 height 40
click at [393, 243] on button "Add" at bounding box center [382, 239] width 44 height 28
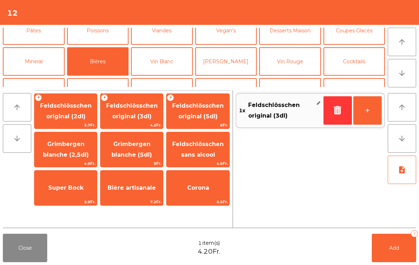
click at [401, 247] on button "Add 1" at bounding box center [393, 247] width 44 height 28
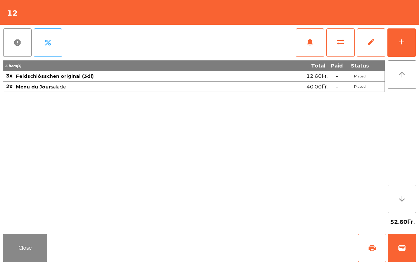
click at [19, 244] on button "Close" at bounding box center [25, 247] width 44 height 28
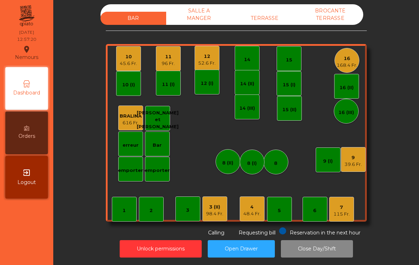
click at [127, 66] on div "45.6 Fr." at bounding box center [128, 63] width 17 height 7
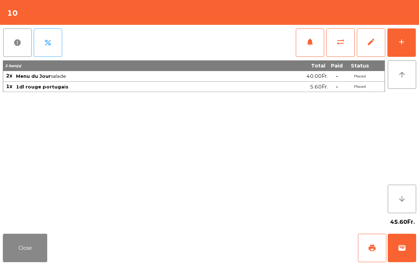
click at [310, 34] on button "notifications" at bounding box center [310, 42] width 28 height 28
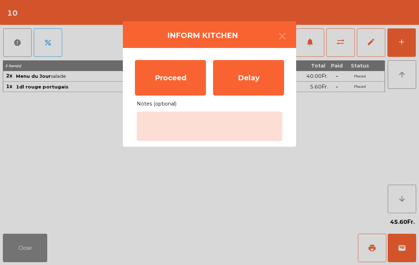
click at [171, 83] on div "Proceed" at bounding box center [170, 77] width 71 height 35
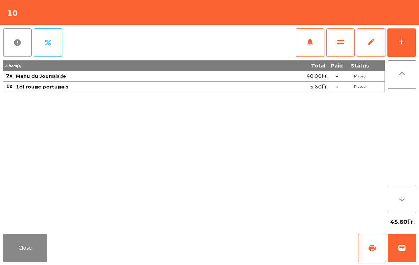
click at [19, 254] on button "Close" at bounding box center [25, 247] width 44 height 28
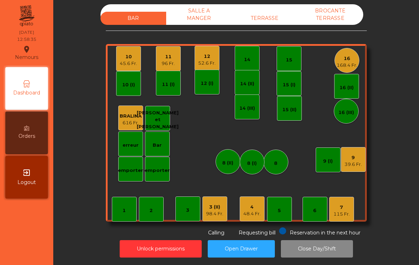
click at [216, 211] on div "98.4 Fr." at bounding box center [214, 213] width 17 height 7
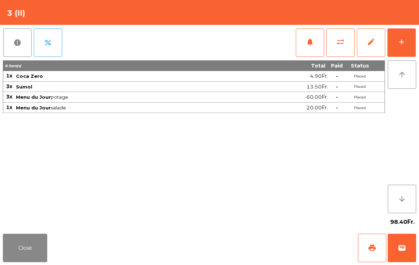
click at [368, 249] on span "print" at bounding box center [372, 247] width 9 height 9
click at [25, 239] on button "Close" at bounding box center [25, 247] width 44 height 28
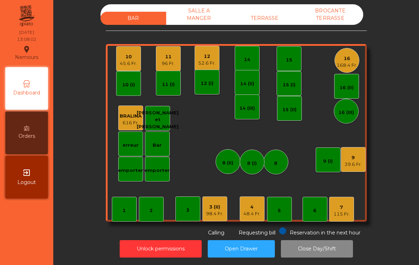
click at [349, 201] on div "7 115 Fr." at bounding box center [341, 209] width 16 height 17
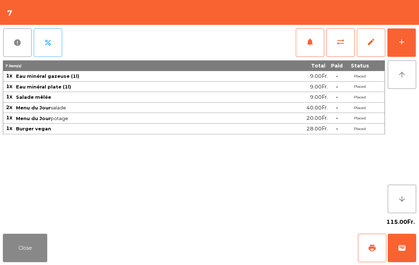
click at [371, 253] on button "print" at bounding box center [372, 247] width 28 height 28
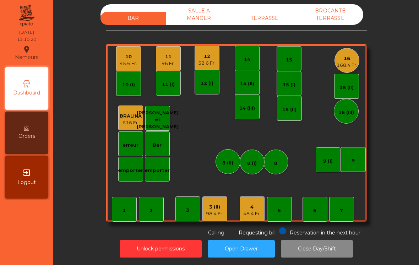
click at [213, 212] on div "3 (II) 98.4 Fr." at bounding box center [214, 208] width 25 height 25
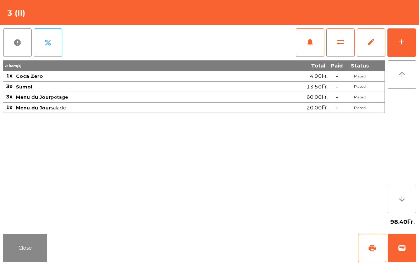
scroll to position [9, 0]
click at [403, 247] on span "wallet" at bounding box center [401, 247] width 9 height 9
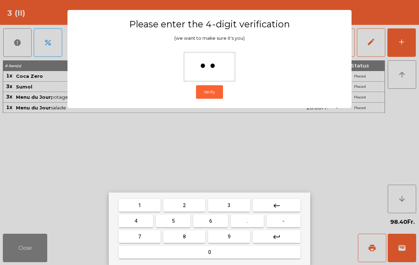
type input "***"
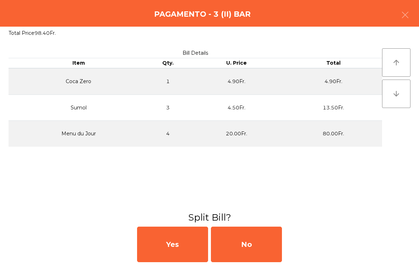
click at [271, 239] on div "No" at bounding box center [246, 243] width 71 height 35
click at [255, 245] on div "MB" at bounding box center [246, 243] width 71 height 35
click at [253, 242] on div "No" at bounding box center [246, 243] width 71 height 35
click at [253, 243] on div "No" at bounding box center [246, 243] width 71 height 35
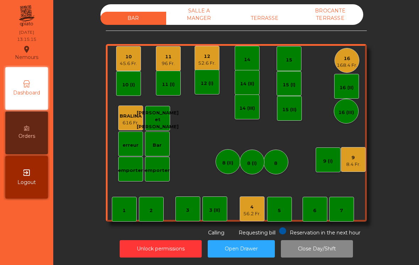
click at [349, 55] on div "16" at bounding box center [346, 58] width 21 height 7
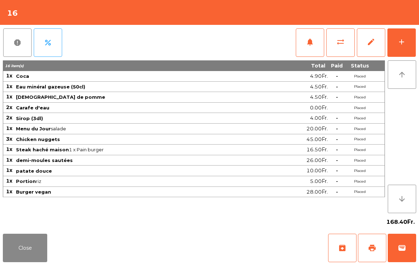
click at [345, 245] on span "archive" at bounding box center [342, 247] width 9 height 9
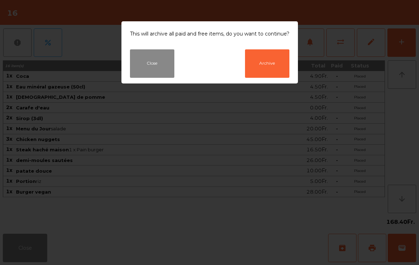
click at [149, 64] on button "Close" at bounding box center [152, 63] width 44 height 28
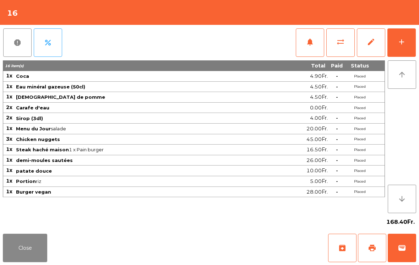
click at [372, 248] on span "print" at bounding box center [372, 247] width 9 height 9
click at [5, 251] on button "Close" at bounding box center [25, 247] width 44 height 28
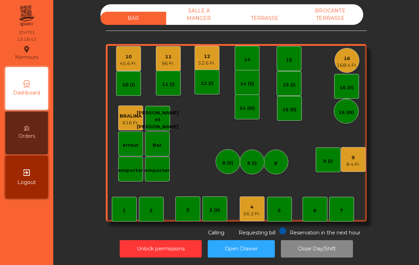
click at [161, 53] on div "11" at bounding box center [167, 56] width 13 height 7
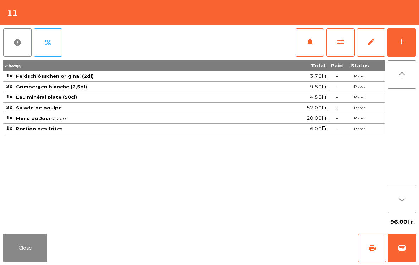
click at [399, 34] on button "add" at bounding box center [401, 42] width 28 height 28
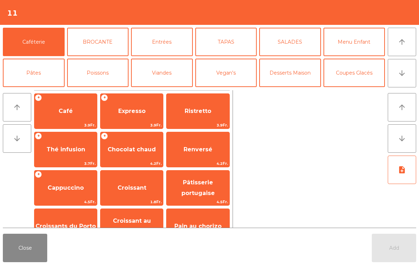
click at [61, 111] on span "Café" at bounding box center [66, 110] width 14 height 7
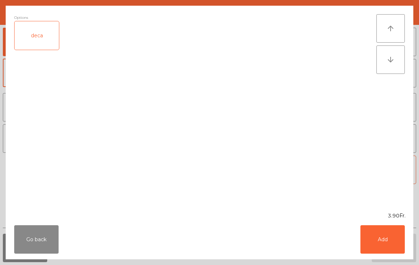
click at [38, 33] on div "deca" at bounding box center [37, 35] width 44 height 28
click at [377, 232] on button "Add" at bounding box center [382, 239] width 44 height 28
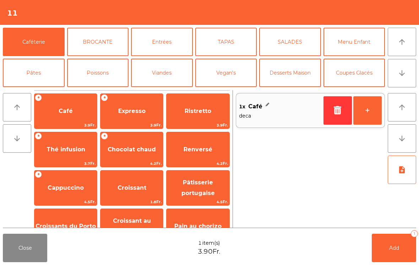
click at [123, 105] on span "Expresso" at bounding box center [131, 110] width 62 height 19
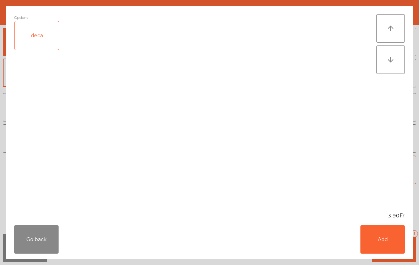
click at [374, 242] on button "Add" at bounding box center [382, 239] width 44 height 28
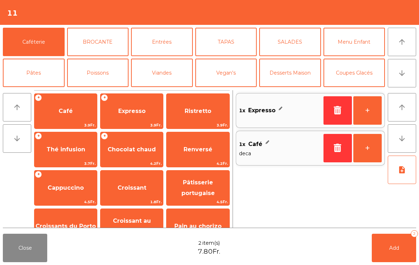
click at [56, 154] on span "Thé infusion" at bounding box center [65, 149] width 62 height 19
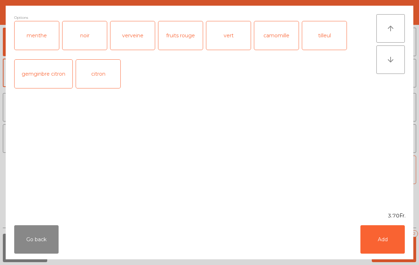
click at [98, 42] on div "noir" at bounding box center [84, 35] width 44 height 28
click at [372, 230] on button "Add" at bounding box center [382, 239] width 44 height 28
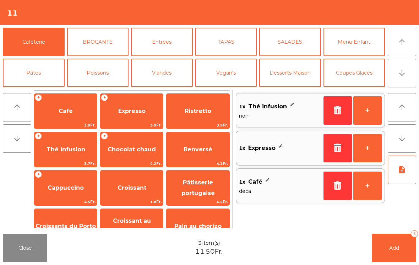
click at [385, 249] on button "Add 3" at bounding box center [393, 247] width 44 height 28
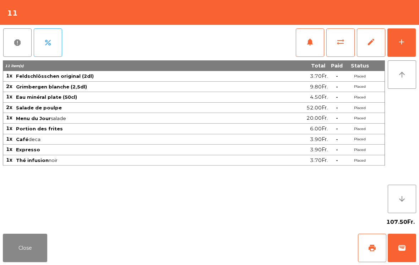
click at [16, 255] on button "Close" at bounding box center [25, 247] width 44 height 28
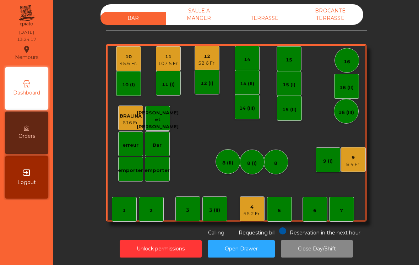
click at [250, 210] on div "56.2 Fr." at bounding box center [251, 213] width 17 height 7
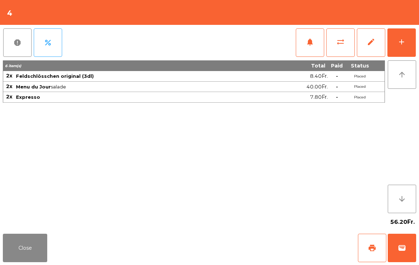
click at [371, 248] on span "print" at bounding box center [372, 247] width 9 height 9
click at [14, 237] on button "Close" at bounding box center [25, 247] width 44 height 28
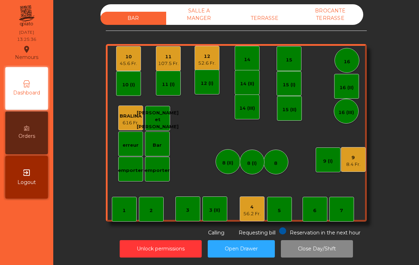
click at [256, 211] on div "4 56.2 Fr." at bounding box center [251, 208] width 25 height 25
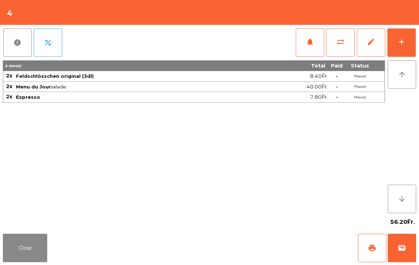
click at [407, 248] on button "wallet" at bounding box center [401, 247] width 28 height 28
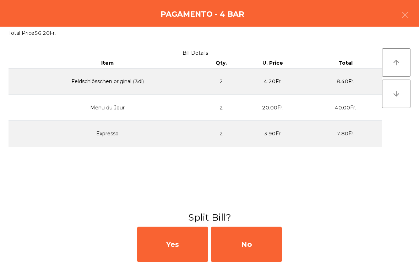
click at [253, 252] on div "No" at bounding box center [246, 243] width 71 height 35
click at [252, 242] on div "MB" at bounding box center [246, 243] width 71 height 35
click at [243, 241] on div "No" at bounding box center [246, 243] width 71 height 35
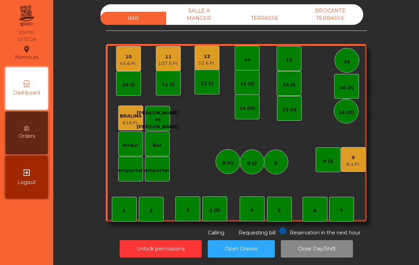
click at [363, 161] on div "9 8.4 Fr." at bounding box center [353, 159] width 25 height 25
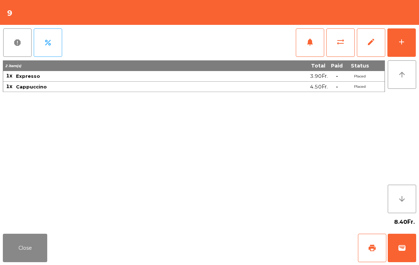
click at [366, 241] on button "print" at bounding box center [372, 247] width 28 height 28
click at [28, 249] on button "Close" at bounding box center [25, 247] width 44 height 28
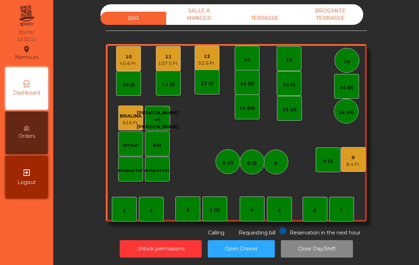
click at [205, 60] on div "52.6 Fr." at bounding box center [206, 63] width 17 height 7
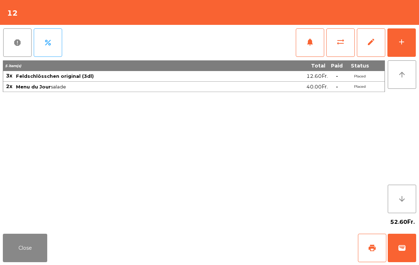
click at [413, 41] on button "add" at bounding box center [401, 42] width 28 height 28
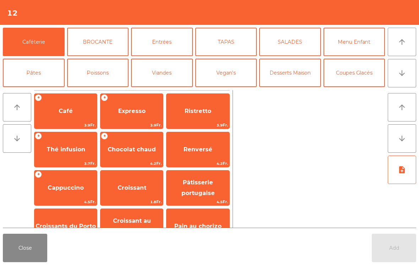
click at [64, 114] on span "Café" at bounding box center [66, 110] width 14 height 7
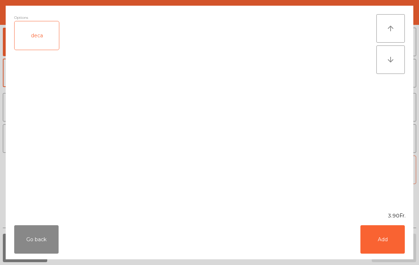
click at [380, 241] on button "Add" at bounding box center [382, 239] width 44 height 28
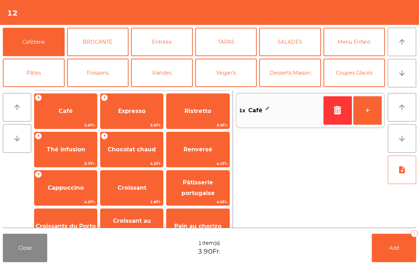
click at [394, 255] on button "Add 1" at bounding box center [393, 247] width 44 height 28
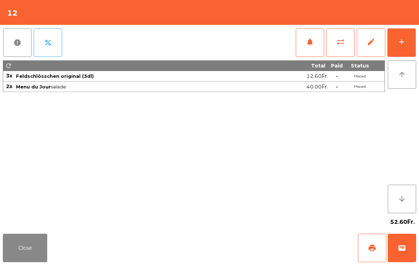
click at [21, 258] on button "Close" at bounding box center [25, 247] width 44 height 28
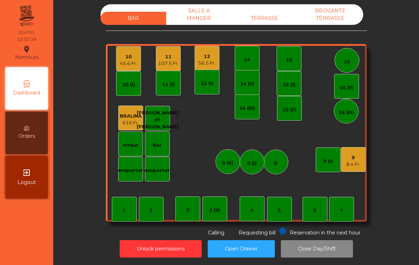
click at [134, 60] on div "45.6 Fr." at bounding box center [128, 63] width 17 height 7
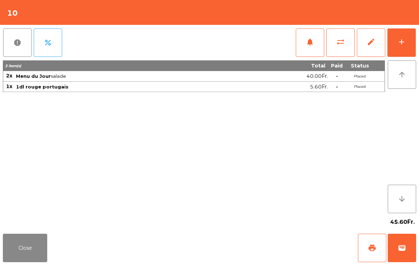
click at [400, 55] on button "add" at bounding box center [401, 42] width 28 height 28
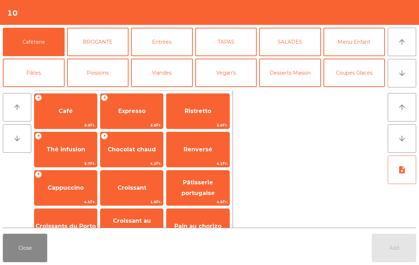
click at [70, 111] on span "Café" at bounding box center [66, 110] width 14 height 7
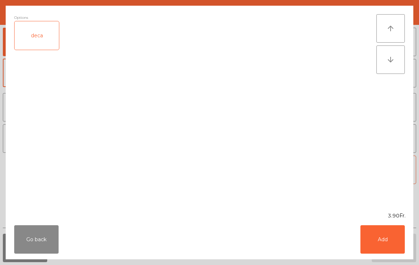
click at [389, 236] on button "Add" at bounding box center [382, 239] width 44 height 28
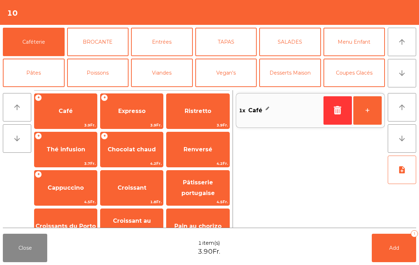
click at [397, 250] on span "Add" at bounding box center [394, 247] width 10 height 6
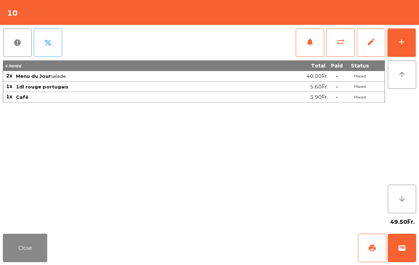
click at [39, 249] on button "Close" at bounding box center [25, 247] width 44 height 28
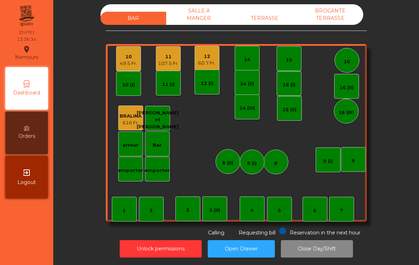
click at [210, 46] on div "12 60.7 Fr." at bounding box center [206, 58] width 25 height 25
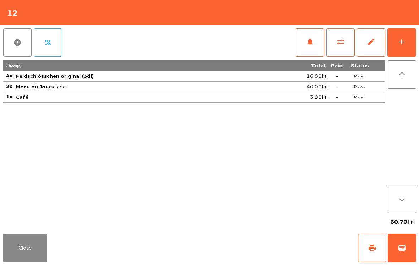
scroll to position [5, 0]
click at [37, 258] on button "Close" at bounding box center [25, 247] width 44 height 28
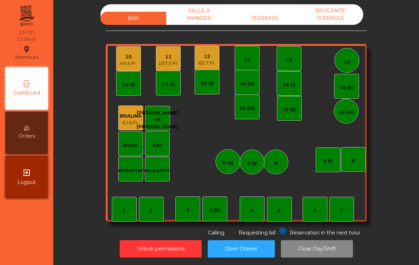
click at [207, 70] on div "12 (I)" at bounding box center [206, 82] width 25 height 25
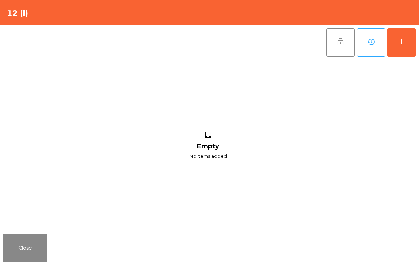
click at [41, 250] on button "Close" at bounding box center [25, 247] width 44 height 28
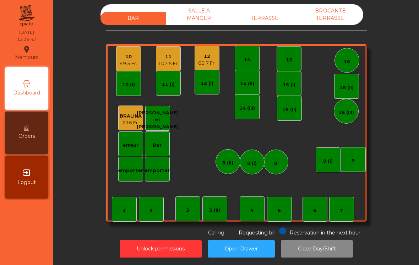
click at [216, 50] on div "12 60.7 Fr." at bounding box center [206, 58] width 25 height 25
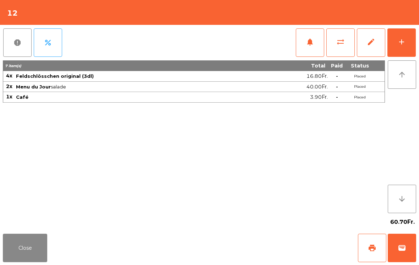
click at [28, 249] on button "Close" at bounding box center [25, 247] width 44 height 28
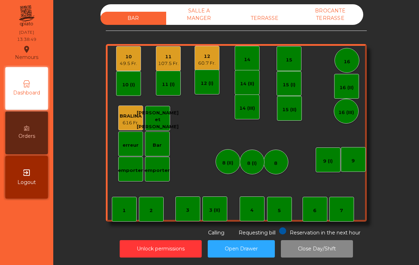
click at [172, 60] on div "107.5 Fr." at bounding box center [168, 63] width 21 height 7
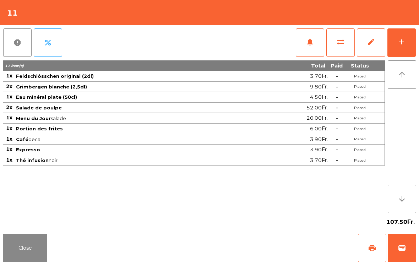
click at [34, 248] on button "Close" at bounding box center [25, 247] width 44 height 28
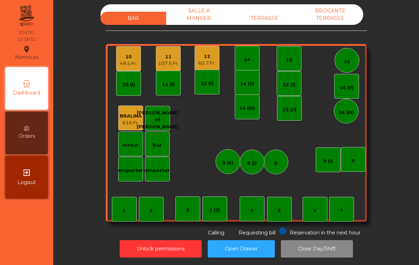
click at [129, 55] on div "10" at bounding box center [128, 56] width 17 height 7
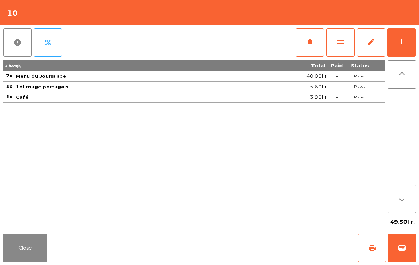
click at [38, 241] on button "Close" at bounding box center [25, 247] width 44 height 28
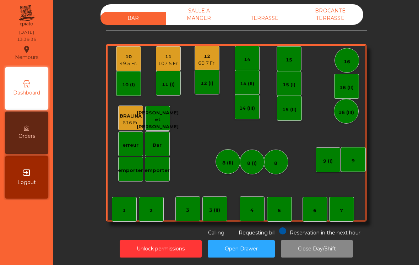
click at [131, 64] on div "10 49.5 Fr." at bounding box center [128, 58] width 25 height 25
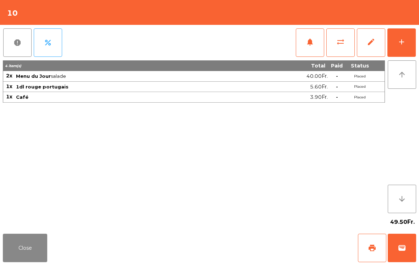
click at [371, 249] on span "print" at bounding box center [372, 247] width 9 height 9
click at [32, 259] on button "Close" at bounding box center [25, 247] width 44 height 28
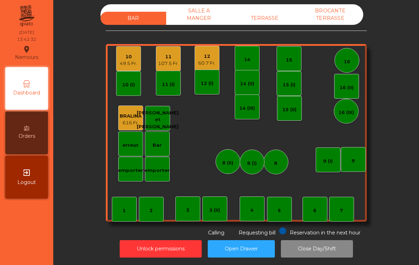
click at [118, 63] on div "10 49.5 Fr." at bounding box center [128, 58] width 25 height 25
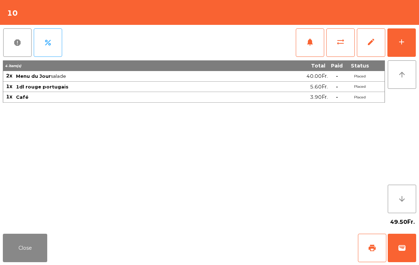
click at [403, 247] on span "wallet" at bounding box center [401, 247] width 9 height 9
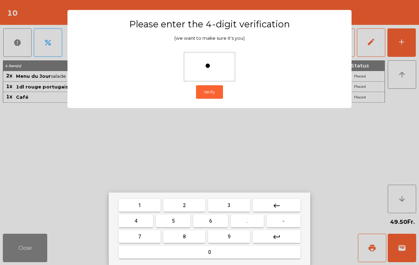
type input "**"
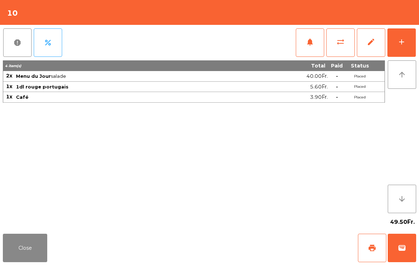
click at [267, 247] on div "Close print wallet" at bounding box center [209, 248] width 419 height 34
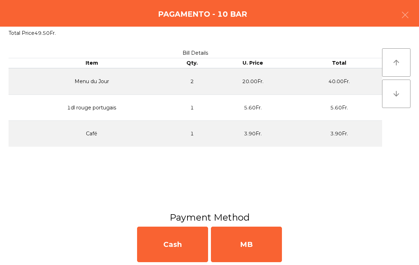
click at [266, 243] on div "MB" at bounding box center [246, 243] width 71 height 35
click at [269, 247] on div "No" at bounding box center [246, 243] width 71 height 35
click at [278, 240] on div "No" at bounding box center [246, 243] width 71 height 35
click at [286, 243] on div "Yes No" at bounding box center [209, 243] width 419 height 41
click at [276, 249] on div "No" at bounding box center [246, 243] width 71 height 35
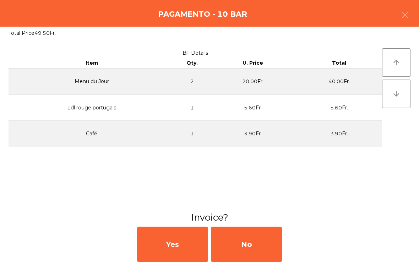
click at [276, 248] on div "No" at bounding box center [246, 243] width 71 height 35
click at [269, 247] on div "No" at bounding box center [246, 243] width 71 height 35
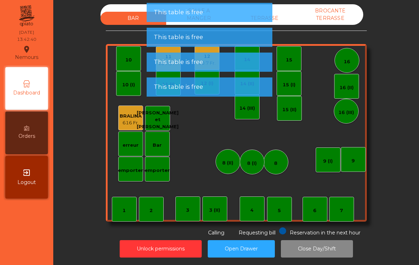
click at [171, 65] on span "This table is free" at bounding box center [178, 61] width 49 height 9
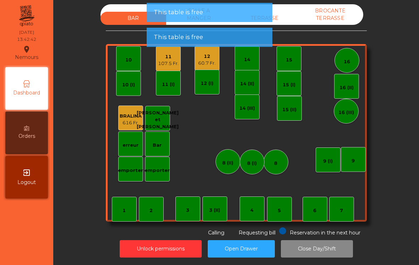
click at [166, 53] on div "11" at bounding box center [168, 56] width 21 height 7
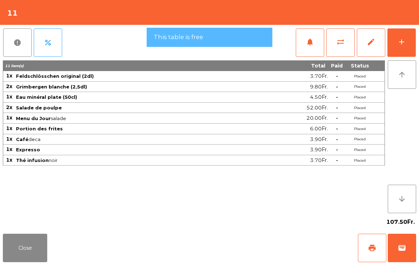
click at [407, 259] on button "wallet" at bounding box center [401, 247] width 28 height 28
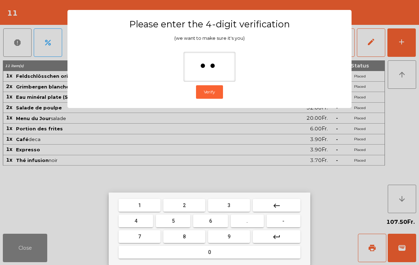
type input "***"
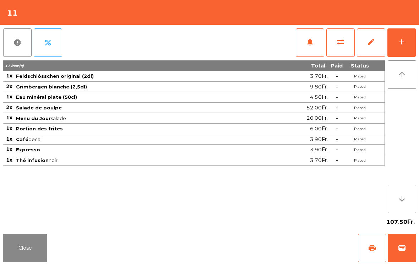
click at [284, 242] on div "Close print wallet" at bounding box center [209, 248] width 419 height 34
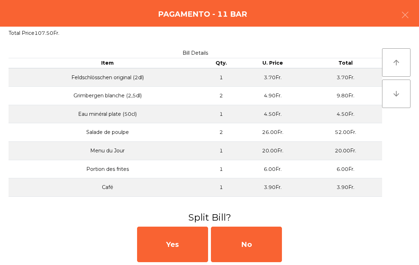
click at [253, 245] on div "No" at bounding box center [246, 243] width 71 height 35
click at [260, 242] on div "MB" at bounding box center [246, 243] width 71 height 35
click at [259, 241] on div "No" at bounding box center [246, 243] width 71 height 35
click at [256, 248] on div "No" at bounding box center [246, 243] width 71 height 35
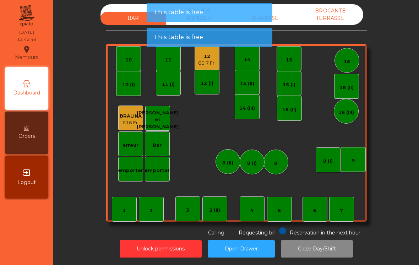
click at [211, 53] on div "12" at bounding box center [206, 56] width 17 height 7
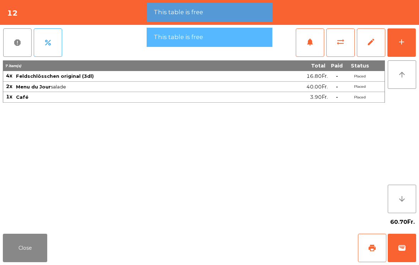
click at [405, 248] on span "wallet" at bounding box center [401, 247] width 9 height 9
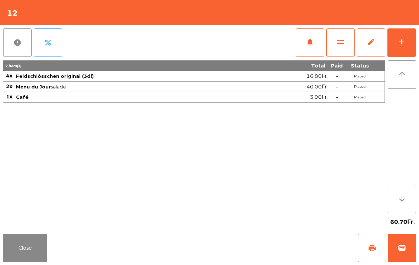
click at [264, 239] on div "Close print wallet" at bounding box center [209, 248] width 419 height 34
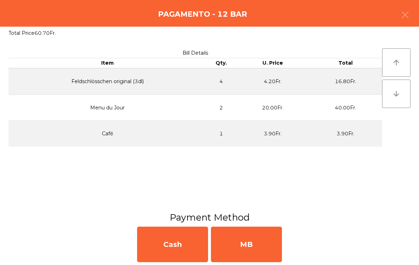
click at [259, 233] on div "MB" at bounding box center [246, 243] width 71 height 35
click at [247, 237] on div "No" at bounding box center [246, 243] width 71 height 35
click at [249, 245] on div "No" at bounding box center [246, 243] width 71 height 35
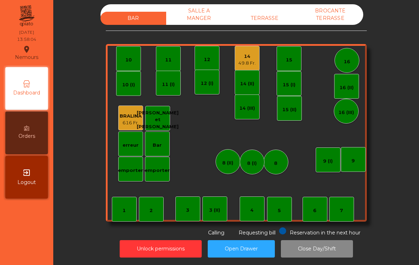
click at [252, 60] on div "49.8 Fr." at bounding box center [246, 63] width 17 height 7
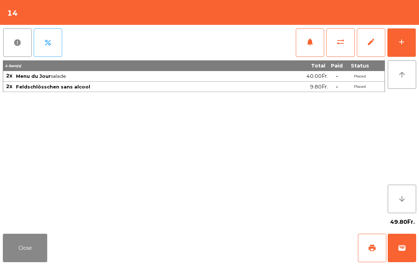
click at [312, 44] on span "notifications" at bounding box center [309, 42] width 9 height 9
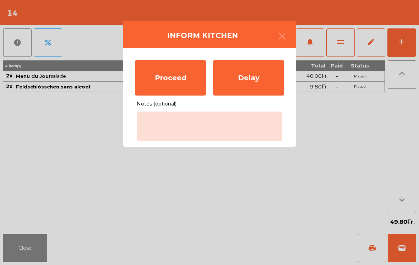
click at [177, 79] on div "Proceed" at bounding box center [170, 77] width 71 height 35
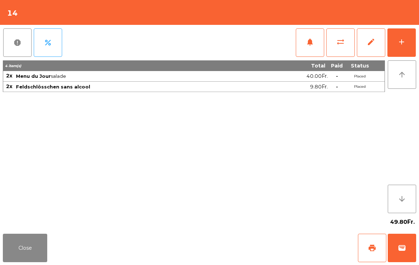
click at [30, 258] on button "Close" at bounding box center [25, 247] width 44 height 28
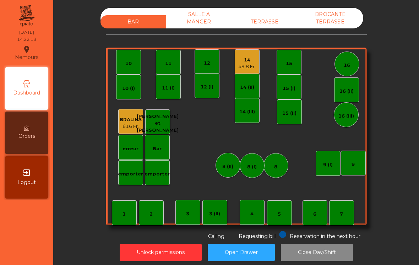
scroll to position [4, 0]
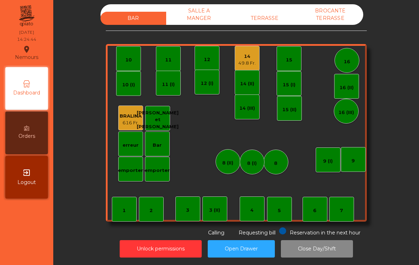
click at [248, 54] on div "14" at bounding box center [246, 56] width 17 height 7
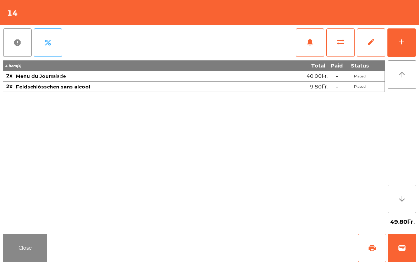
click at [411, 40] on button "add" at bounding box center [401, 42] width 28 height 28
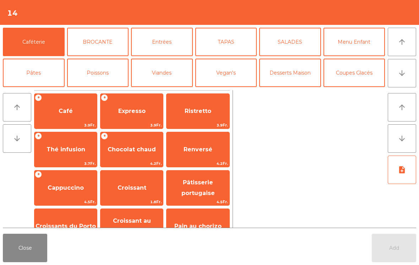
click at [126, 116] on span "Expresso" at bounding box center [131, 110] width 62 height 19
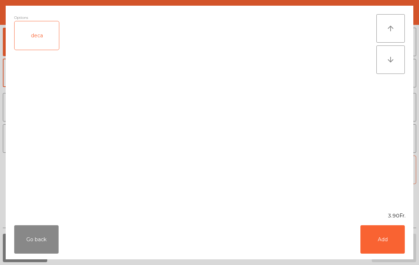
click at [38, 244] on button "Go back" at bounding box center [36, 239] width 44 height 28
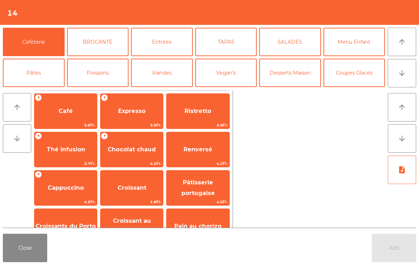
click at [70, 113] on span "Café" at bounding box center [66, 110] width 14 height 7
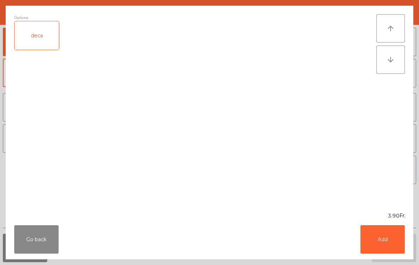
click at [396, 248] on button "Add" at bounding box center [382, 239] width 44 height 28
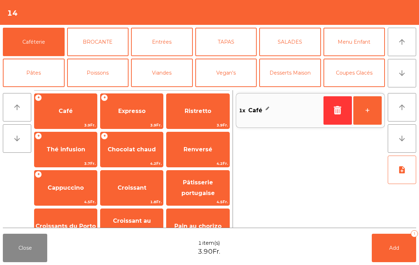
click at [363, 108] on button "+" at bounding box center [367, 110] width 28 height 28
click at [395, 261] on button "Add 2" at bounding box center [393, 247] width 44 height 28
